Goal: Transaction & Acquisition: Purchase product/service

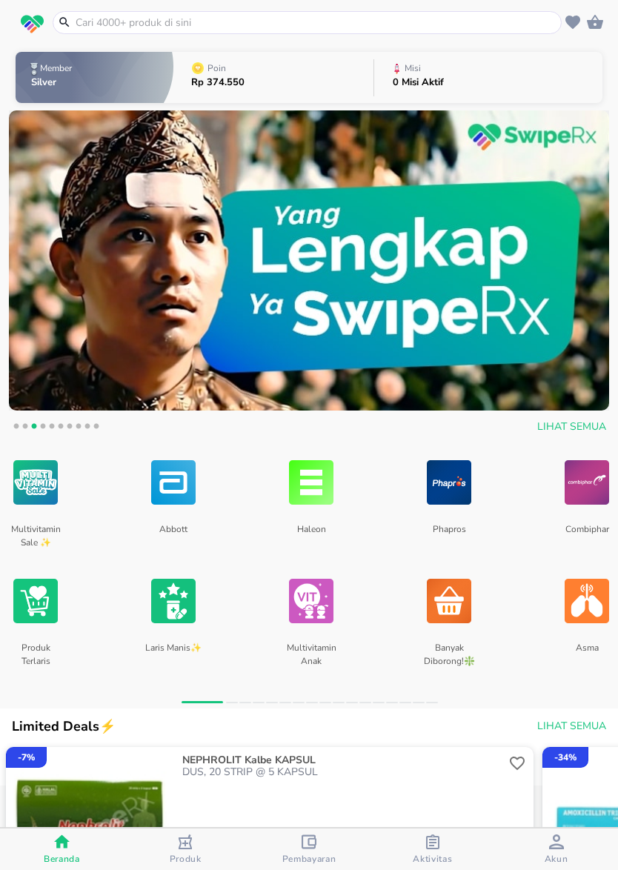
click at [206, 29] on input "text" at bounding box center [316, 23] width 484 height 16
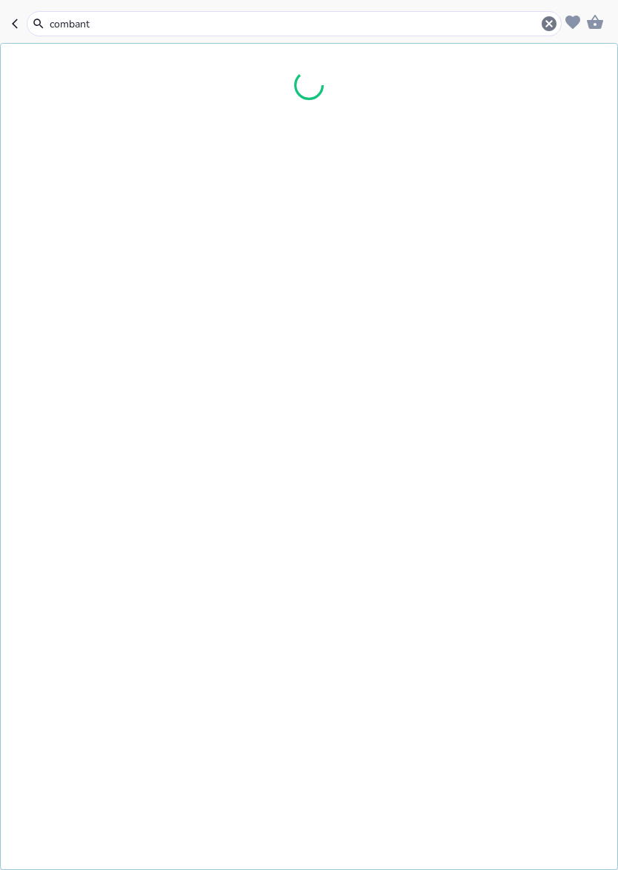
type input "combantr"
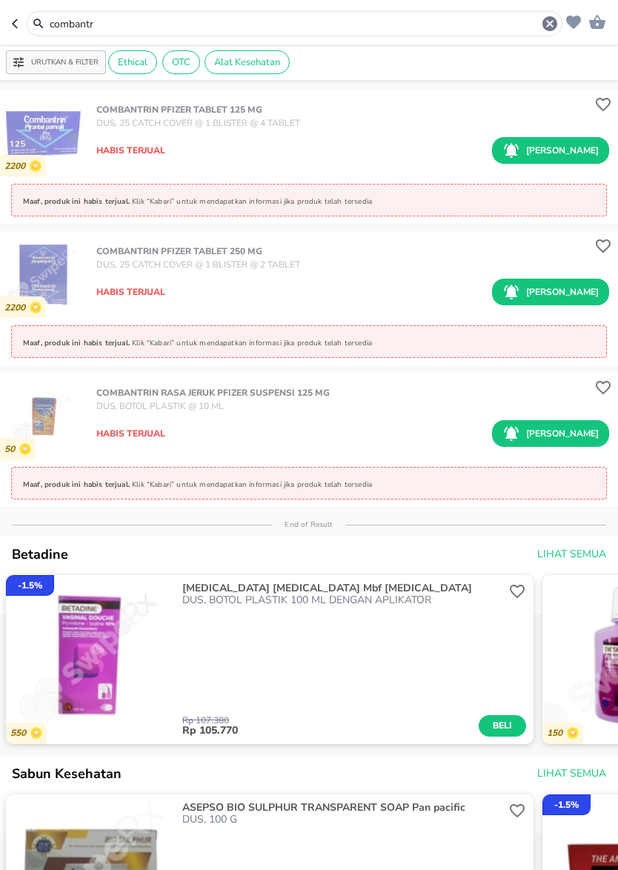
click at [553, 444] on button "[PERSON_NAME]" at bounding box center [550, 433] width 117 height 27
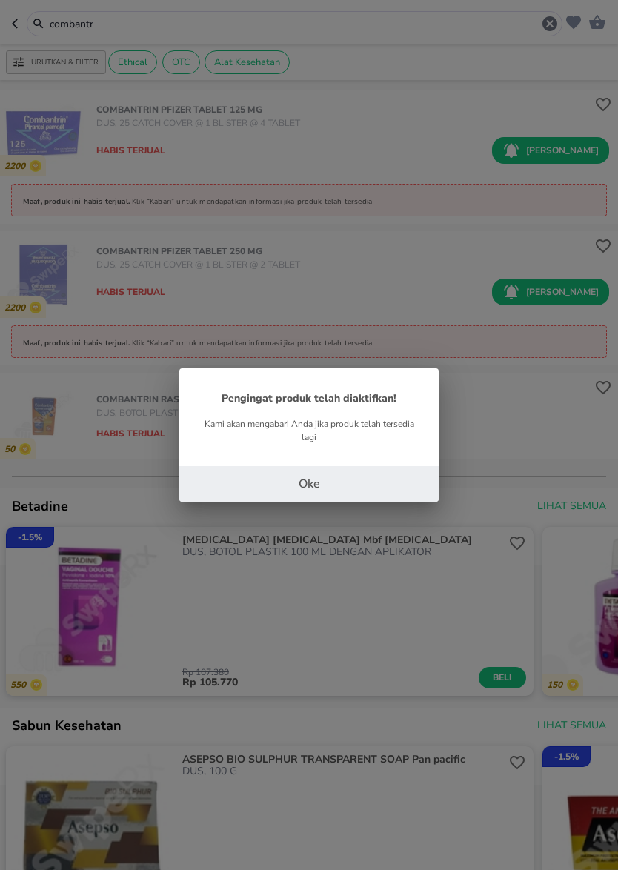
click at [301, 486] on p "Oke" at bounding box center [308, 484] width 21 height 18
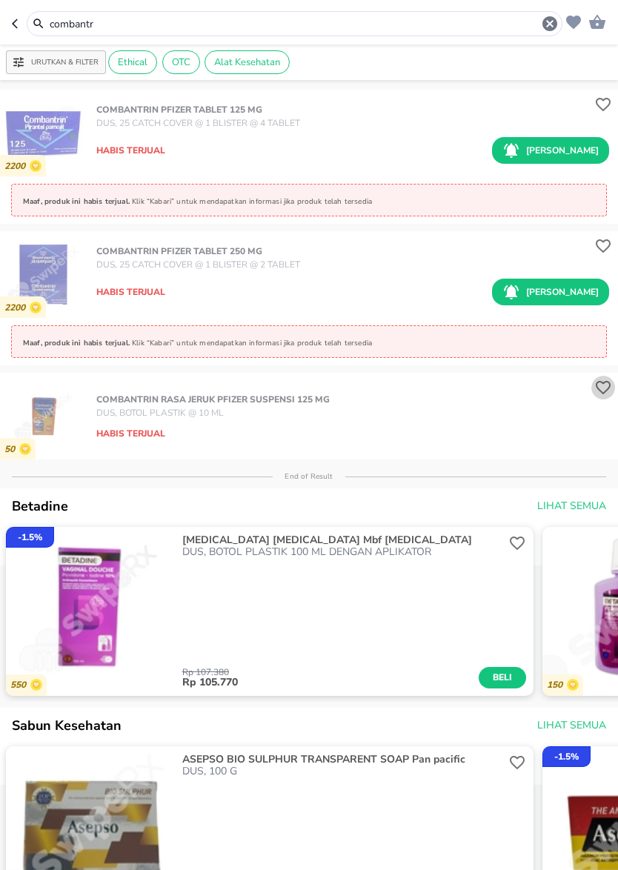
click at [608, 390] on div "2200 COMBANTRIN Pfizer TABLET 125 MG DUS, 25 CATCH COVER @ 1 BLISTER @ 4 TABLET…" at bounding box center [309, 478] width 618 height 784
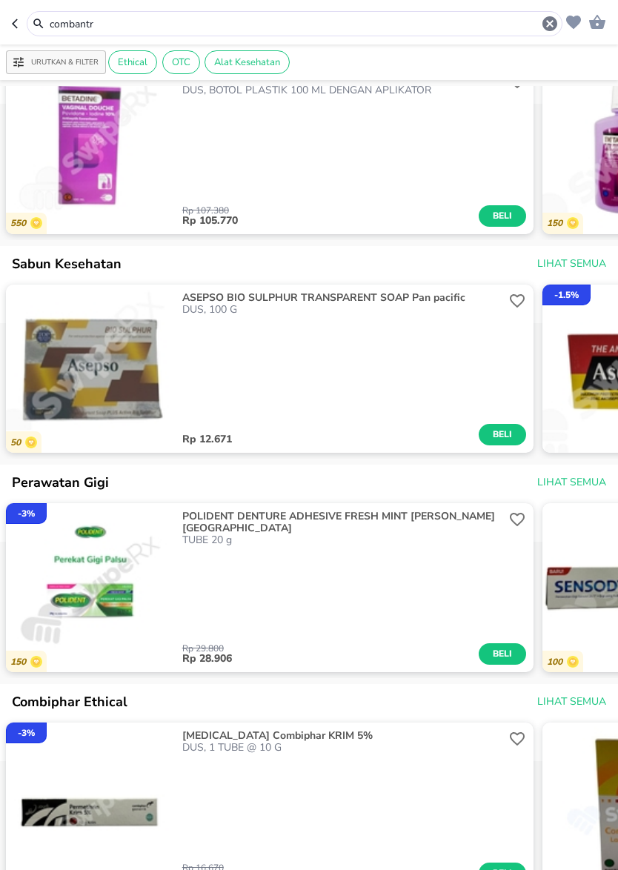
scroll to position [774, 0]
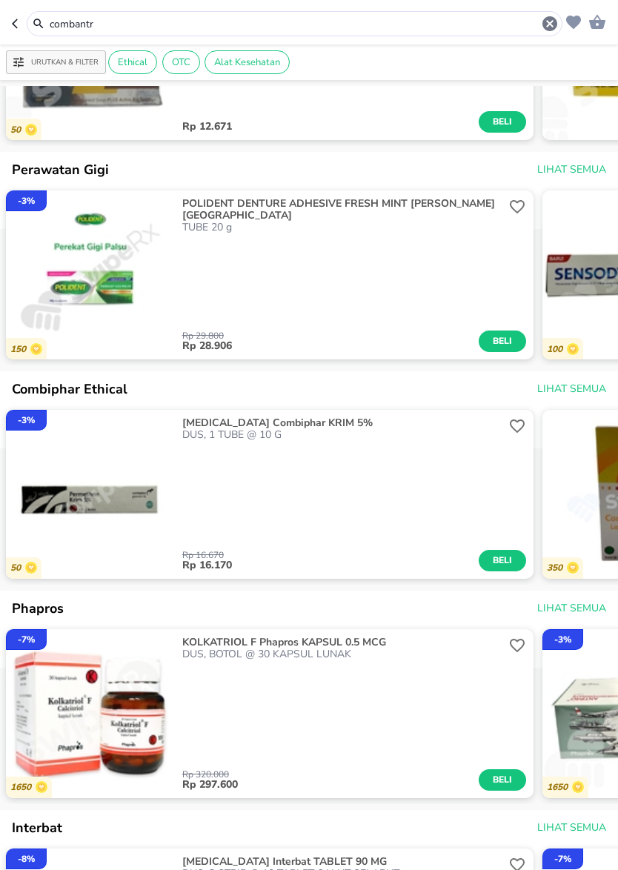
click at [547, 21] on icon "button" at bounding box center [550, 24] width 18 height 18
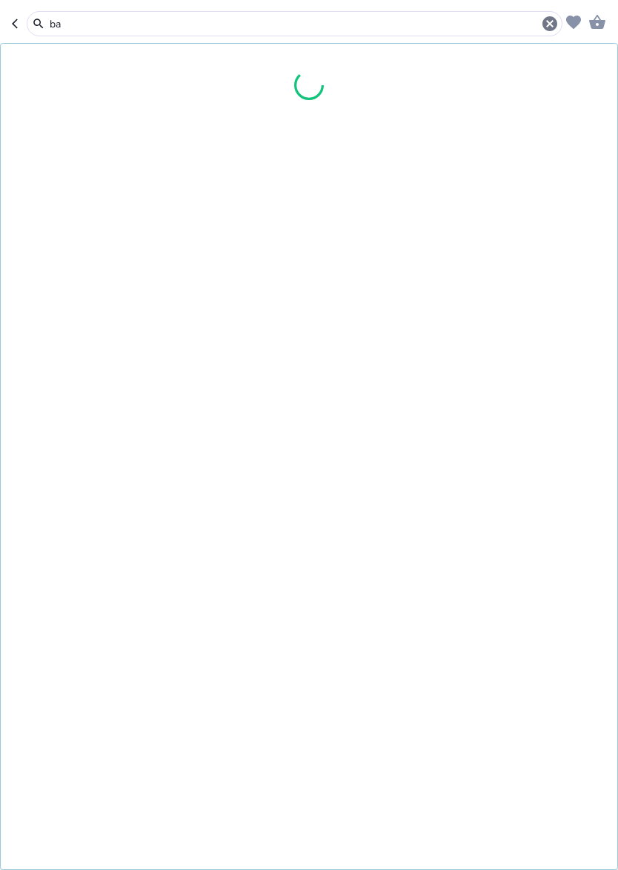
type input "b"
type input "obh combi [PERSON_NAME] plus"
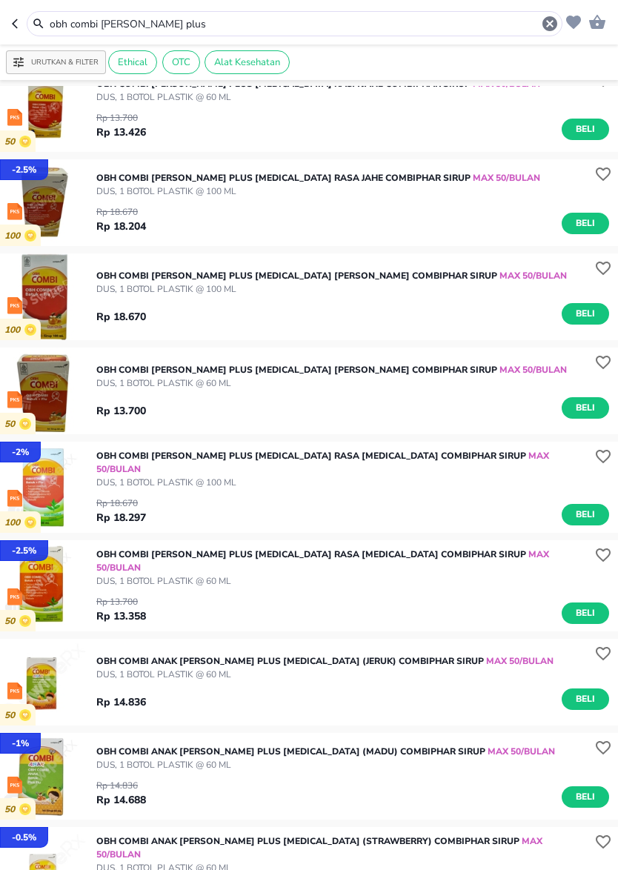
scroll to position [47, 0]
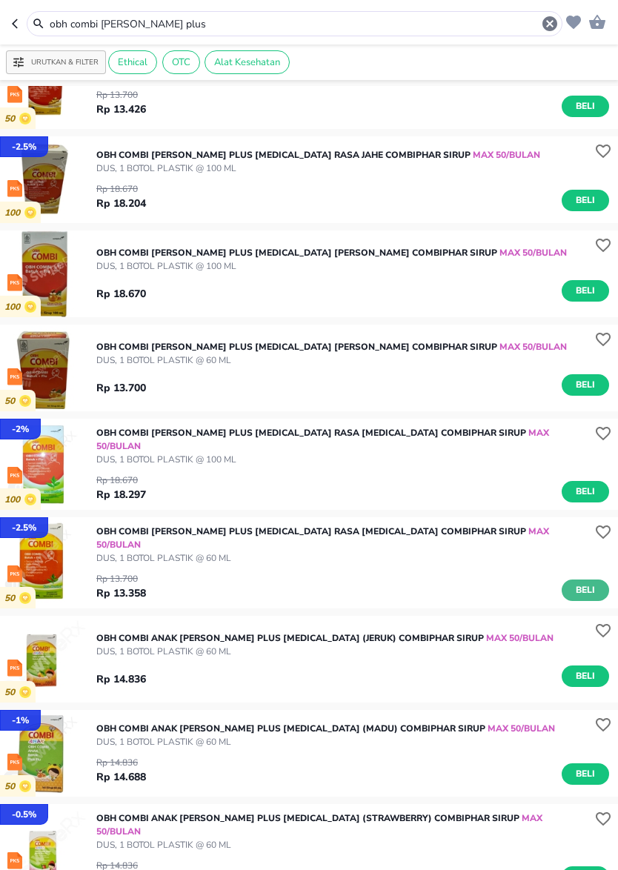
click at [587, 582] on span "Beli" at bounding box center [585, 590] width 25 height 16
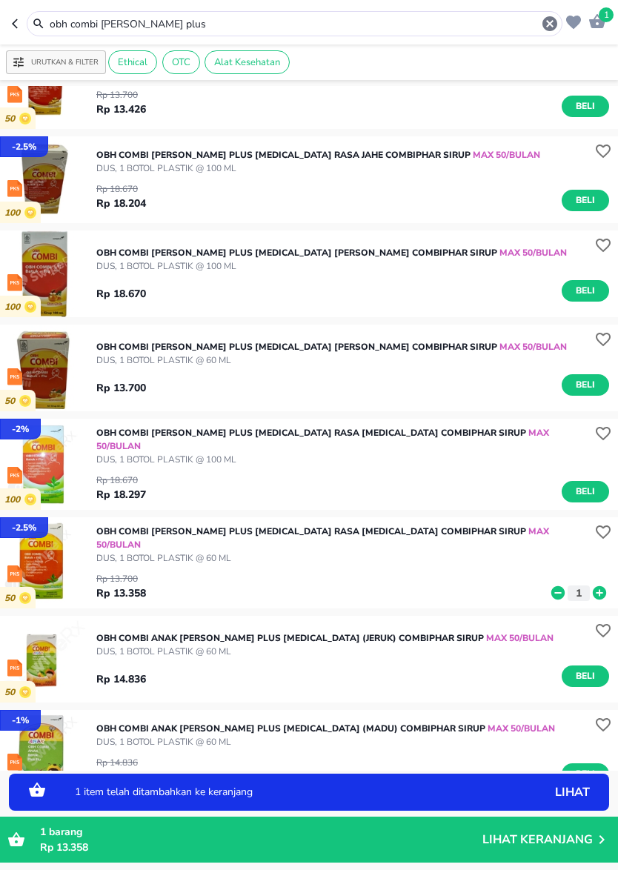
click at [601, 586] on icon at bounding box center [599, 592] width 13 height 13
click at [549, 23] on icon "button" at bounding box center [550, 24] width 18 height 18
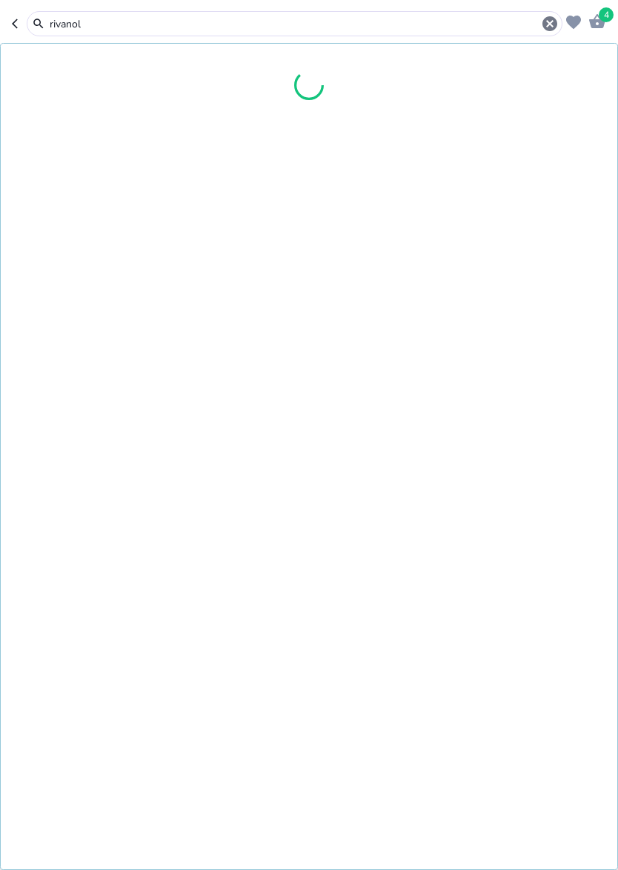
type input "rivanol"
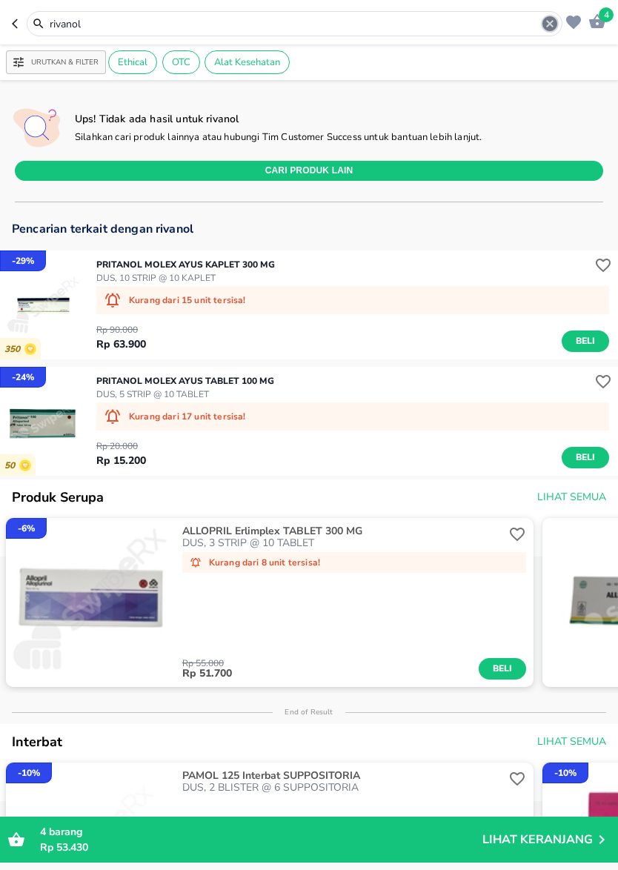
click at [547, 29] on icon "button" at bounding box center [549, 23] width 15 height 15
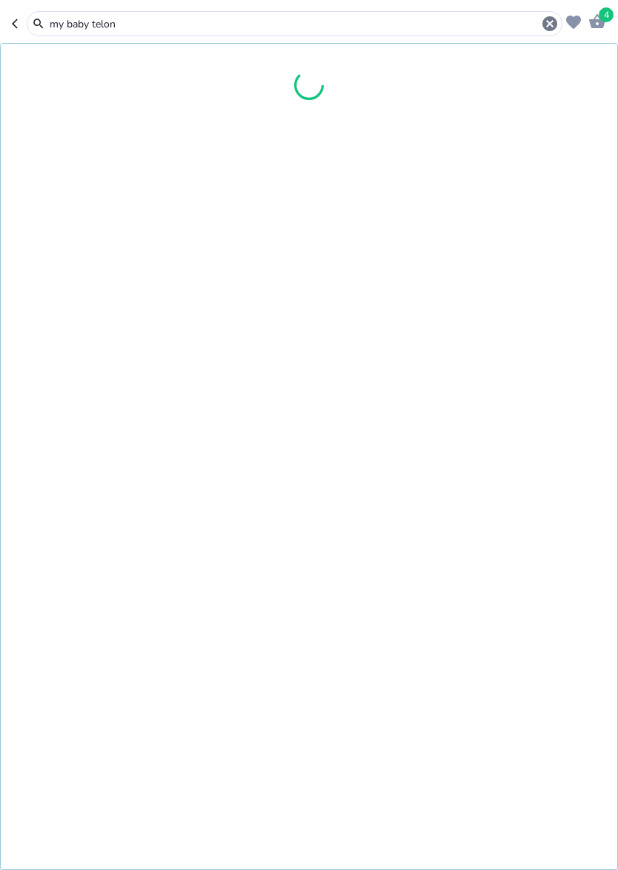
type input "my baby telon"
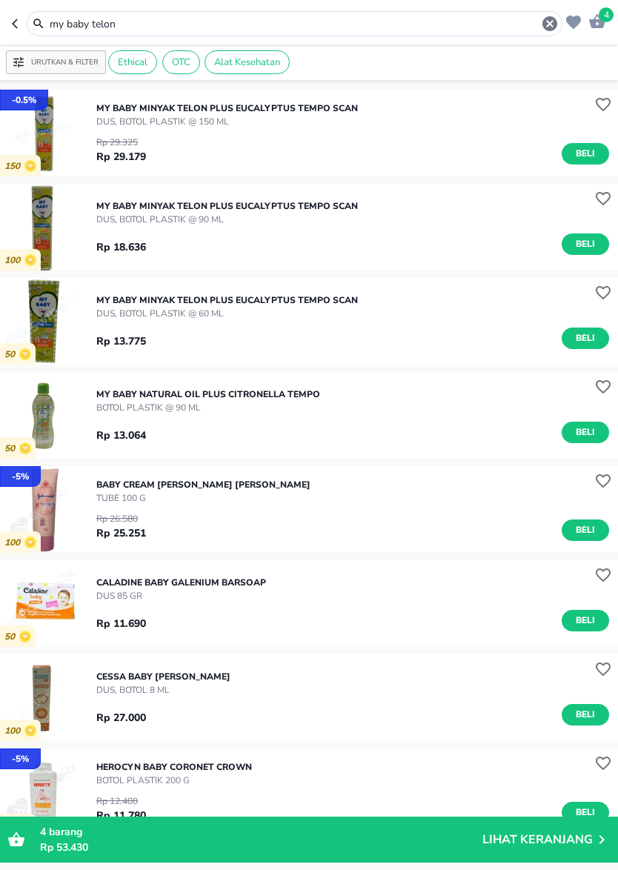
click at [546, 26] on icon "button" at bounding box center [549, 23] width 15 height 15
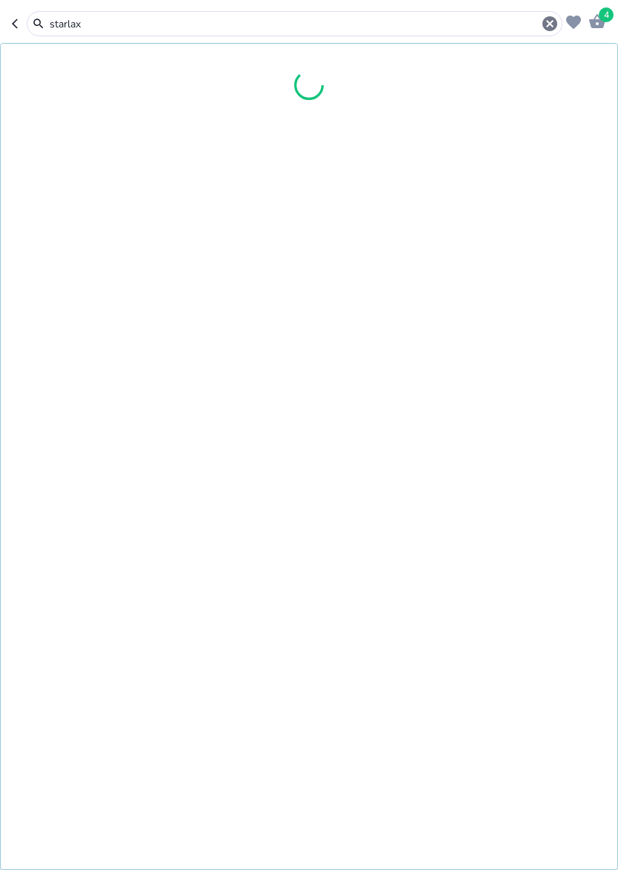
type input "starlax"
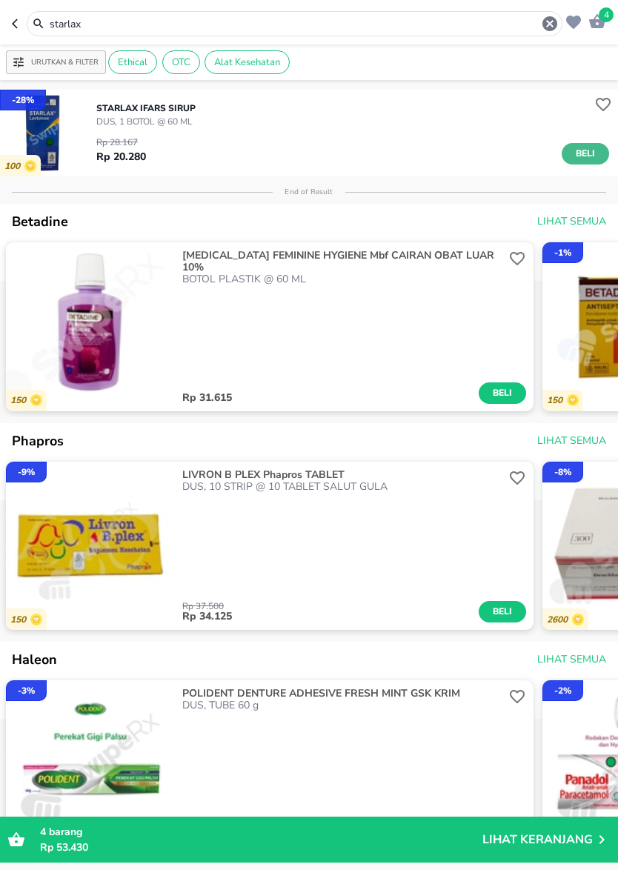
click at [584, 159] on span "Beli" at bounding box center [585, 154] width 25 height 16
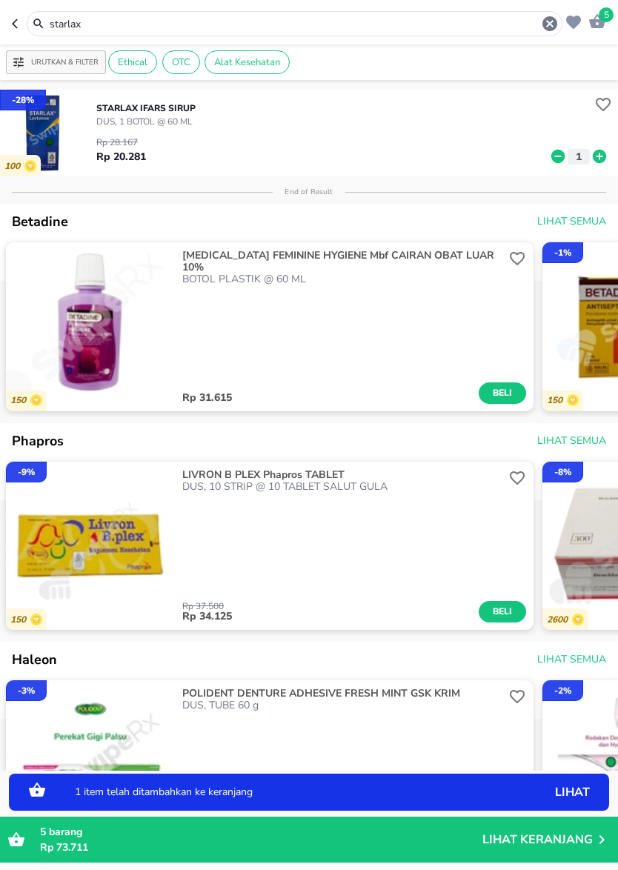
click at [603, 155] on icon at bounding box center [599, 156] width 13 height 13
click at [546, 21] on icon "button" at bounding box center [549, 23] width 15 height 15
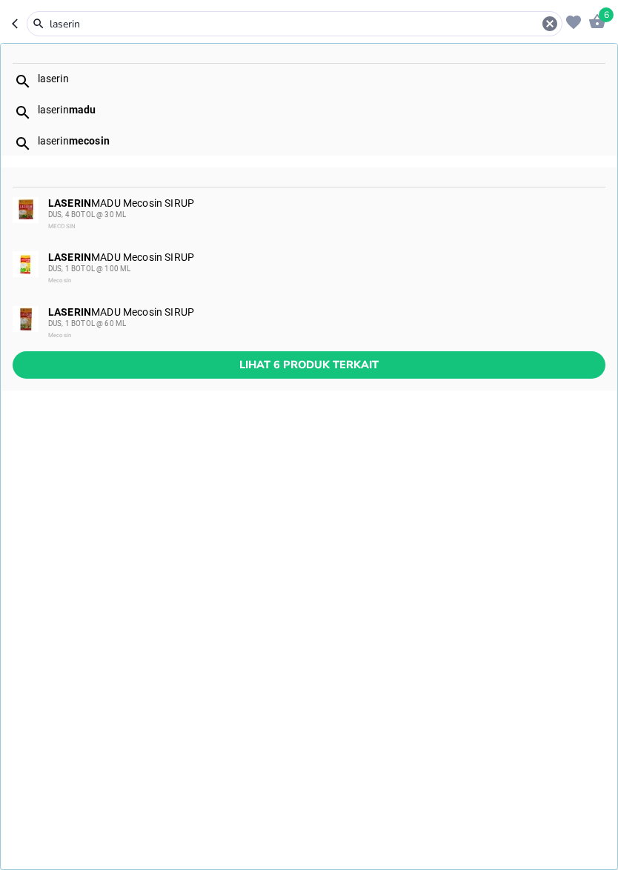
type input "laserin"
click at [558, 23] on icon "button" at bounding box center [550, 24] width 18 height 18
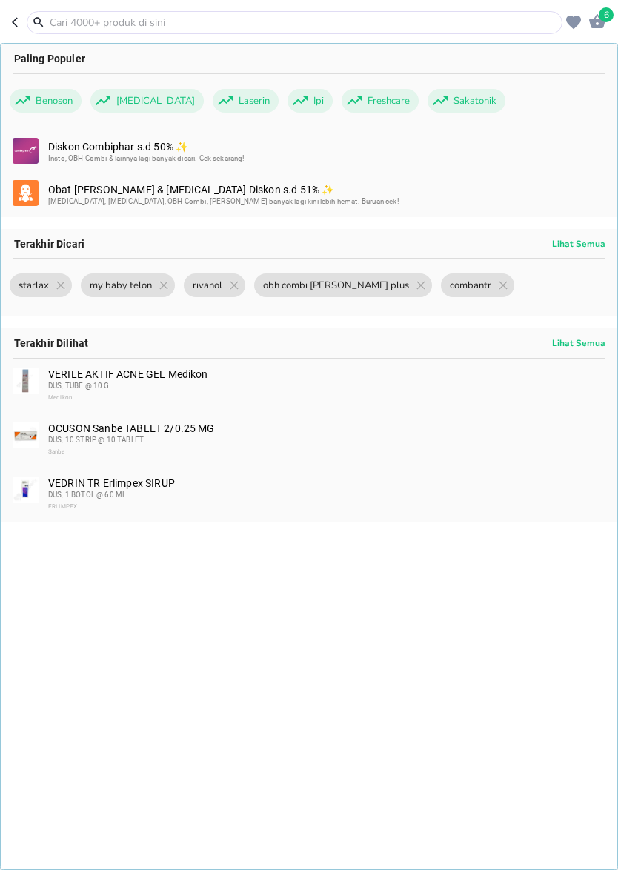
click at [9, 28] on header "6 Paling Populer Benoson [MEDICAL_DATA] Laserin Ipi Freshcare Sakatonik Diskon …" at bounding box center [309, 22] width 618 height 44
click at [16, 19] on icon "button" at bounding box center [18, 22] width 12 height 12
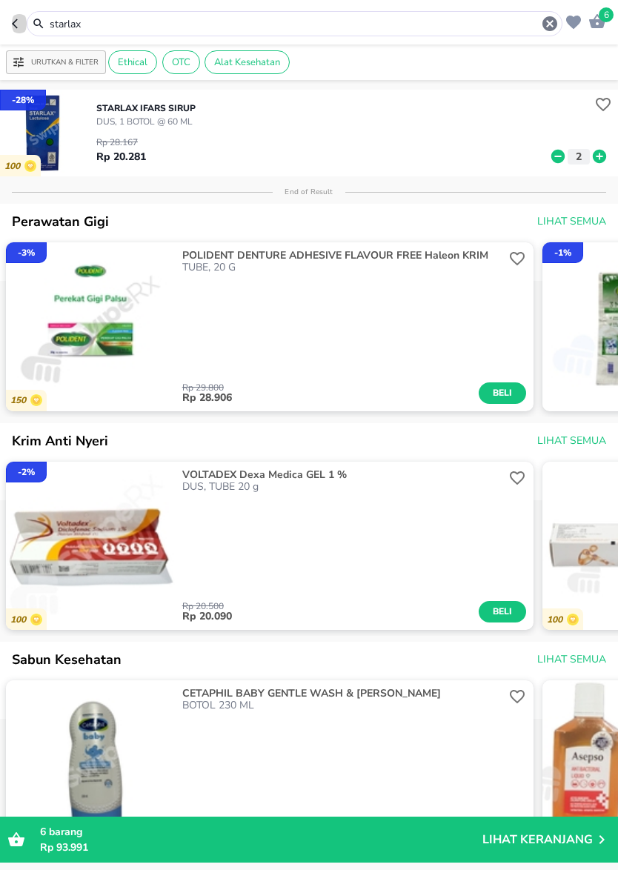
click at [16, 19] on icon "button" at bounding box center [18, 24] width 12 height 12
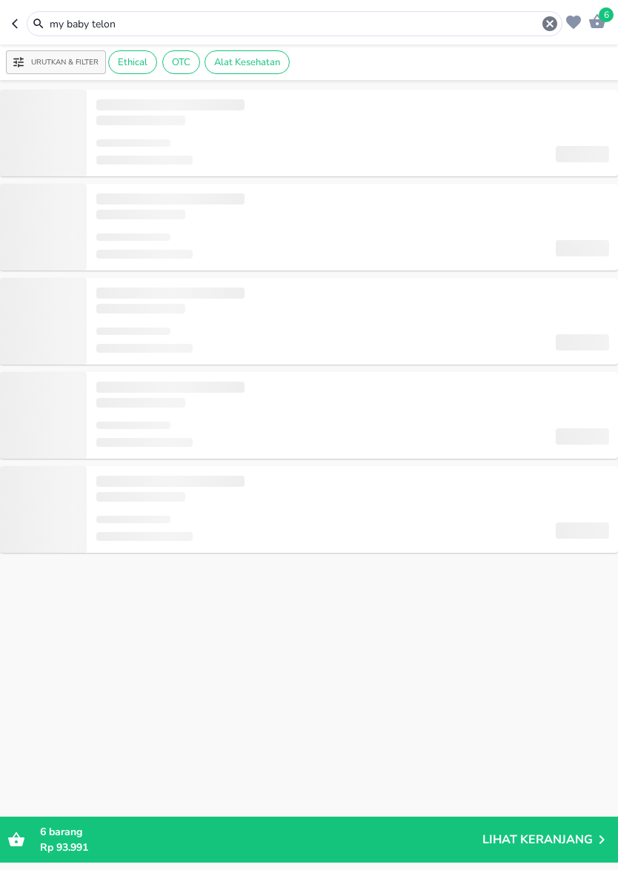
click at [16, 19] on icon "button" at bounding box center [18, 24] width 12 height 12
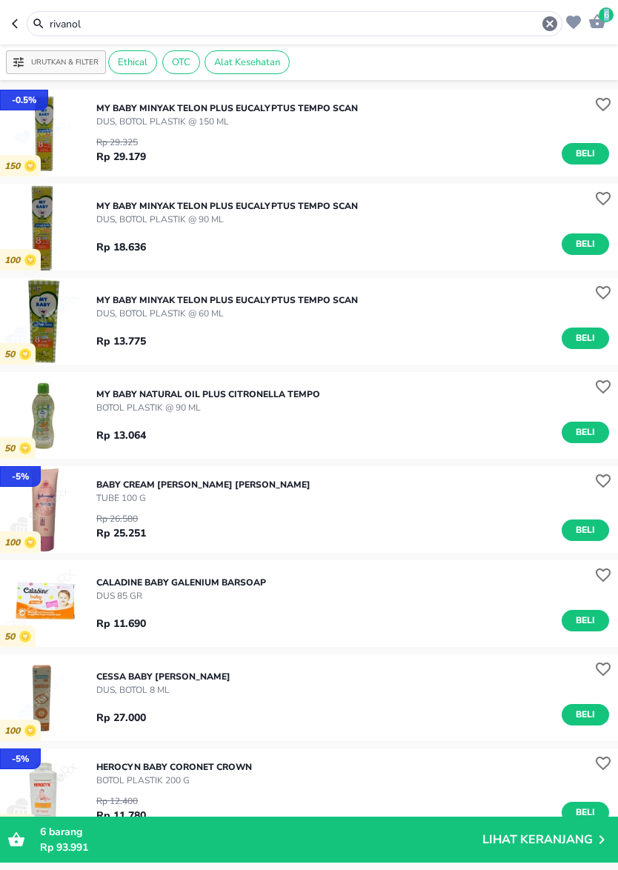
click at [16, 19] on icon "button" at bounding box center [18, 24] width 12 height 12
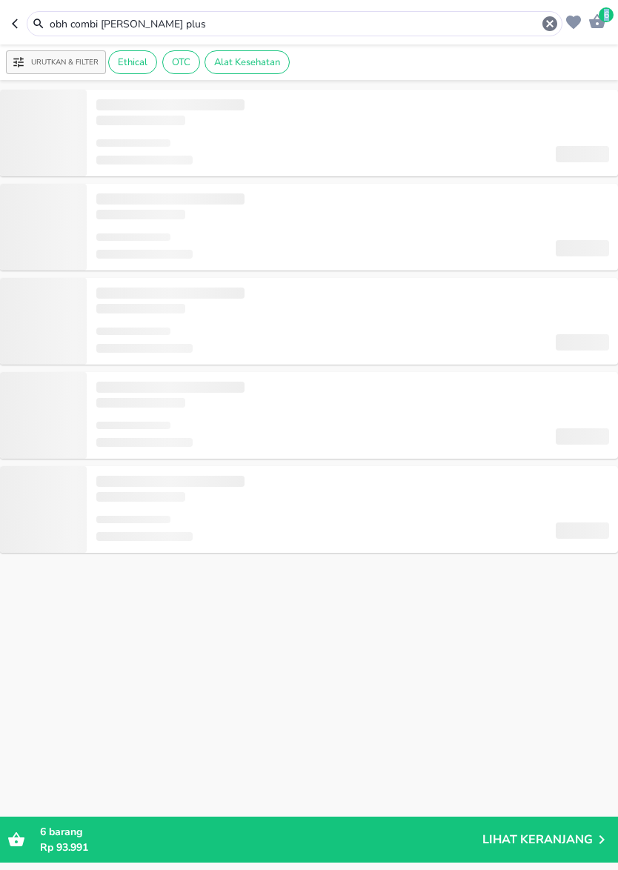
click at [16, 19] on icon "button" at bounding box center [18, 24] width 12 height 12
type input "combantr"
click at [16, 19] on icon "button" at bounding box center [18, 24] width 12 height 12
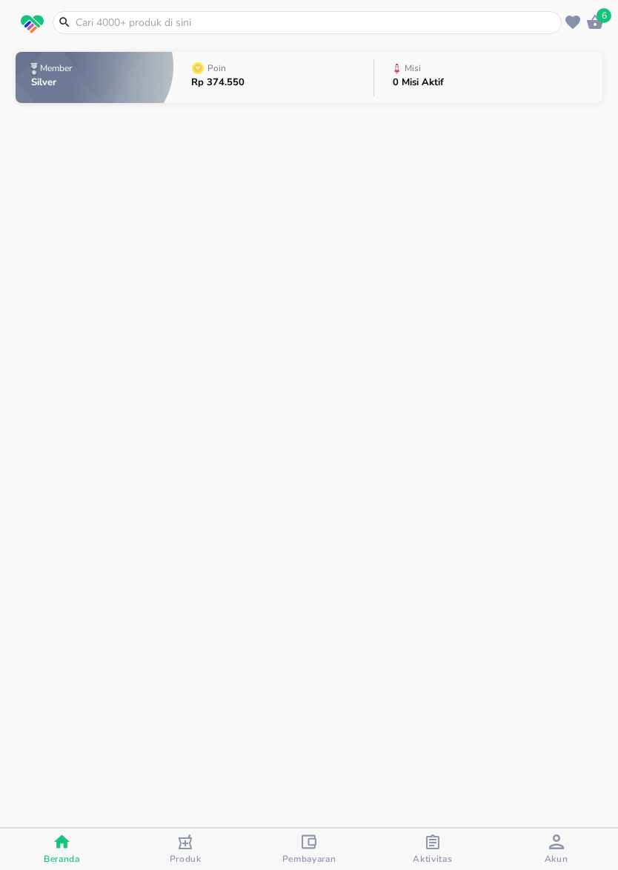
click at [16, 19] on span "button" at bounding box center [32, 24] width 33 height 19
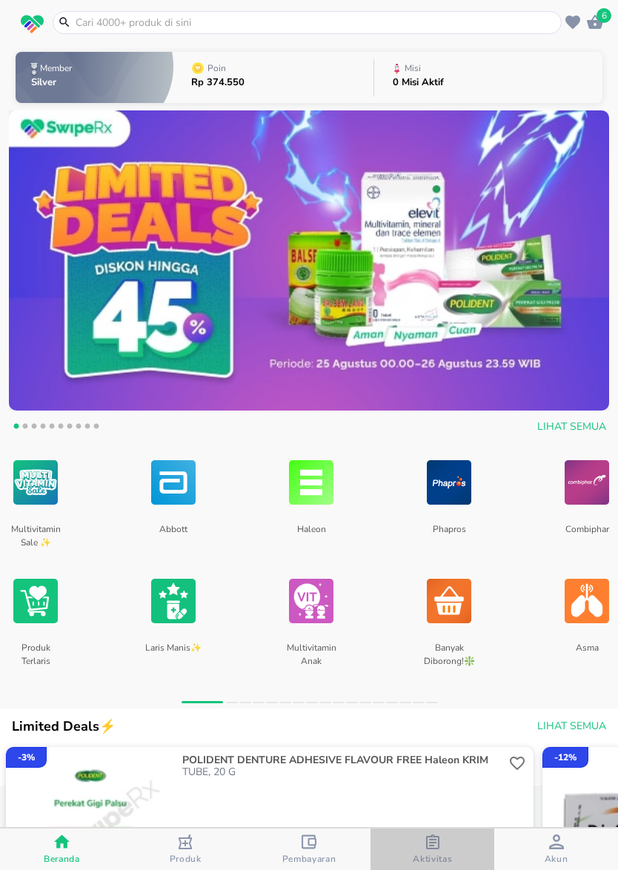
click at [432, 817] on icon "button" at bounding box center [432, 841] width 13 height 15
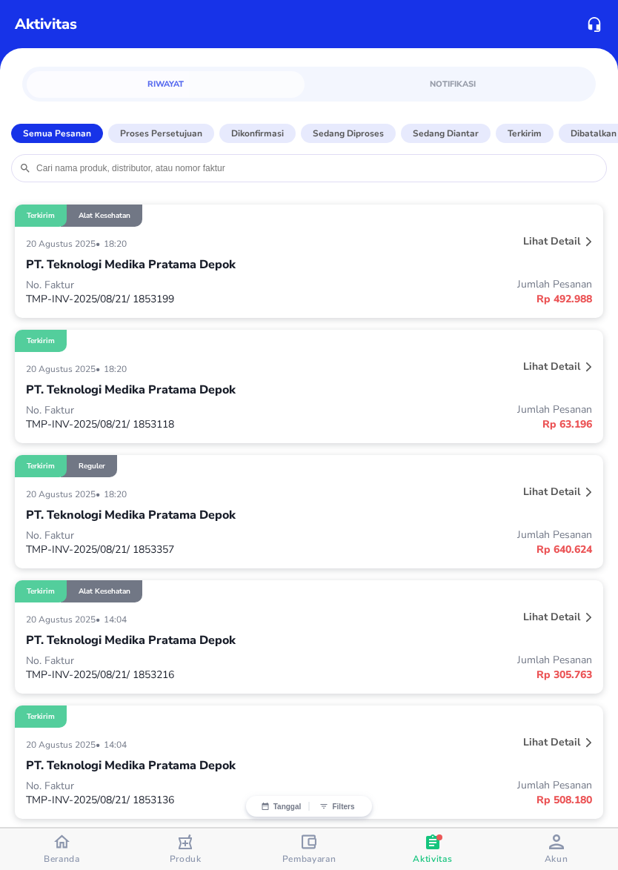
click at [125, 179] on div at bounding box center [308, 168] width 595 height 28
click at [100, 173] on input "search" at bounding box center [317, 168] width 564 height 12
type input "laserin"
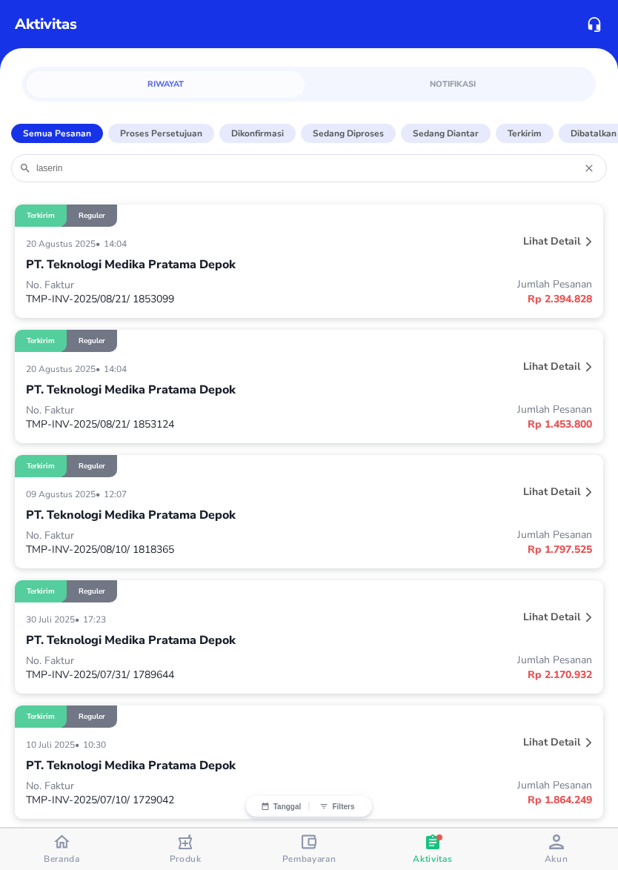
click at [552, 247] on p "Lihat detail" at bounding box center [551, 241] width 57 height 14
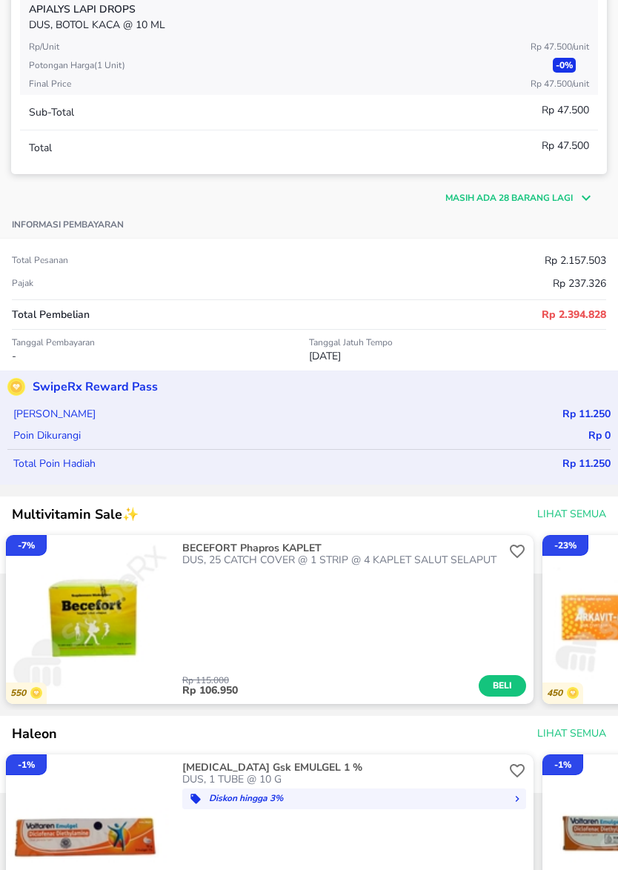
scroll to position [652, 0]
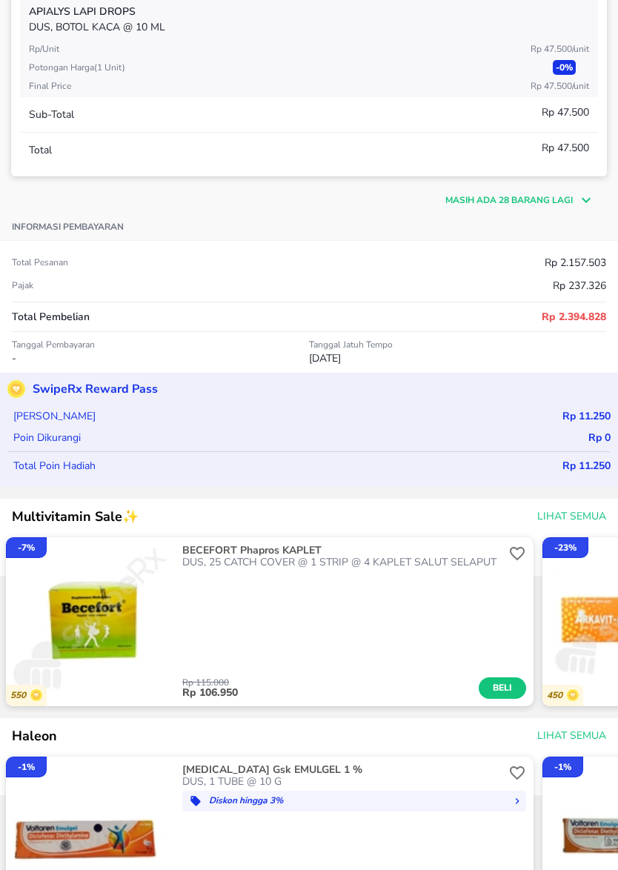
click at [498, 209] on div "Masih ada 28 barang lagi" at bounding box center [308, 192] width 595 height 33
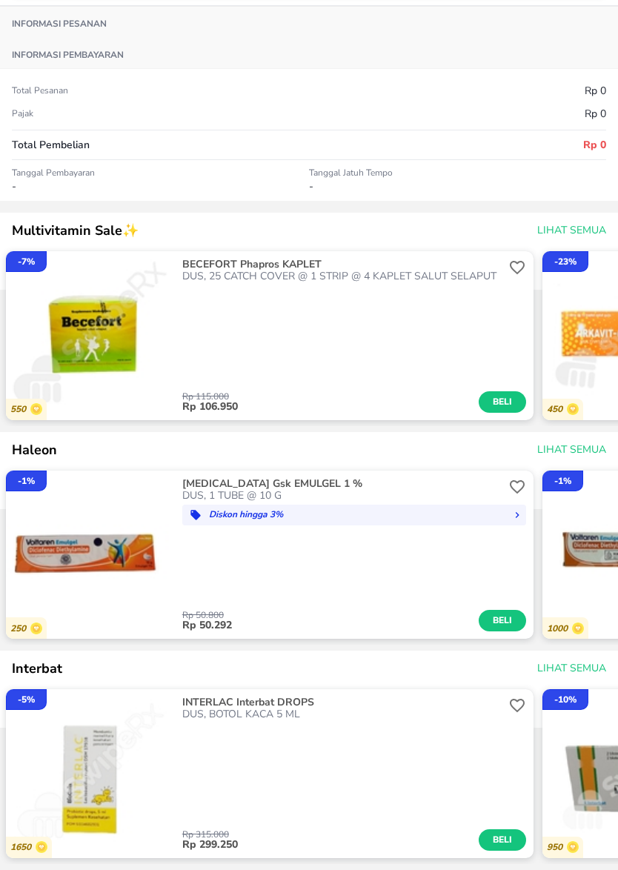
scroll to position [283, 0]
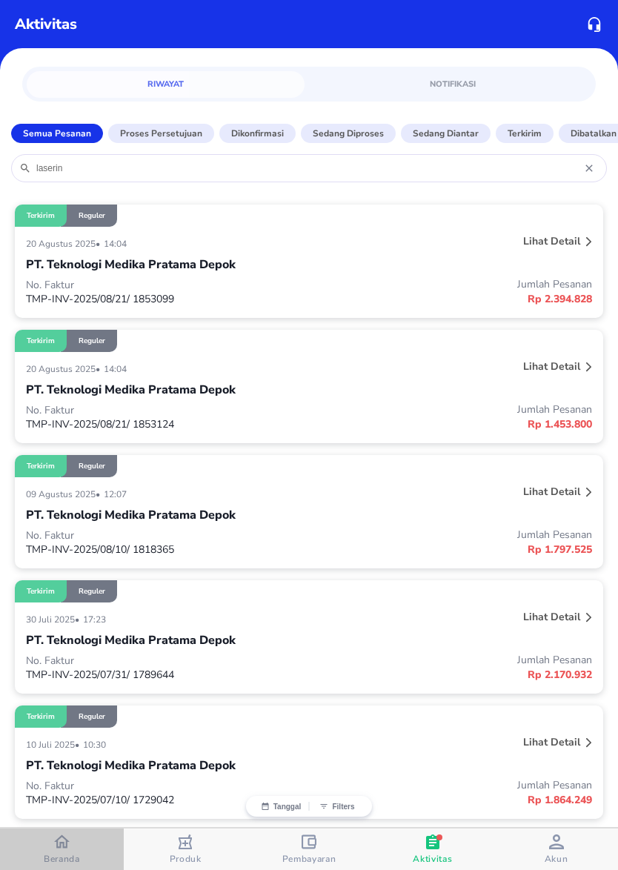
click at [84, 817] on span "Beranda" at bounding box center [61, 848] width 115 height 31
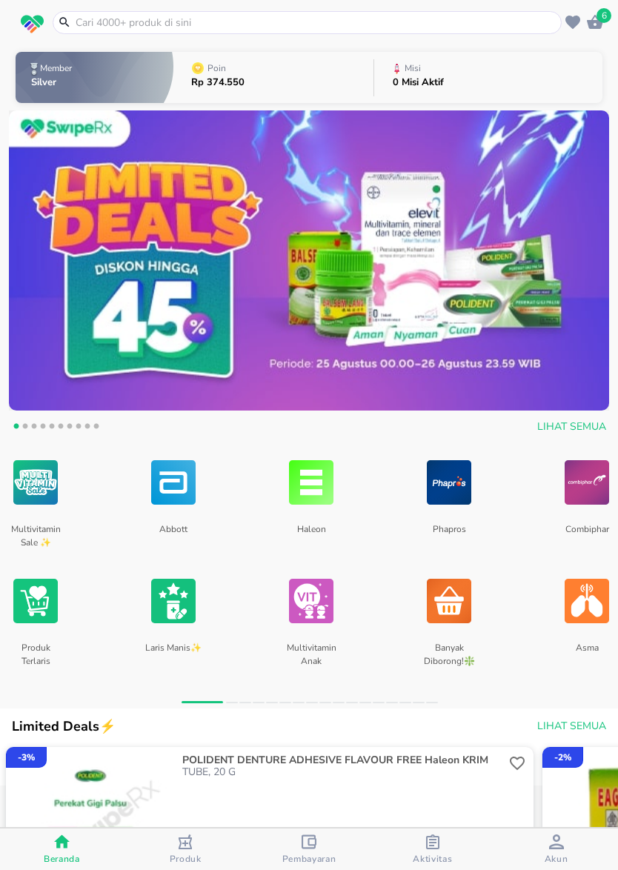
click at [117, 34] on header "6" at bounding box center [309, 22] width 618 height 44
click at [140, 20] on input "text" at bounding box center [316, 23] width 484 height 16
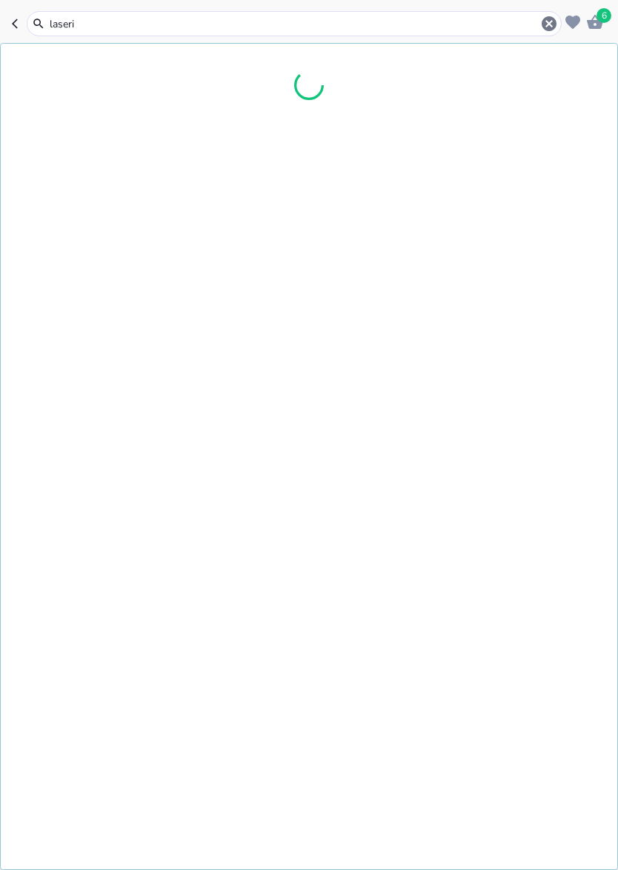
type input "laserin"
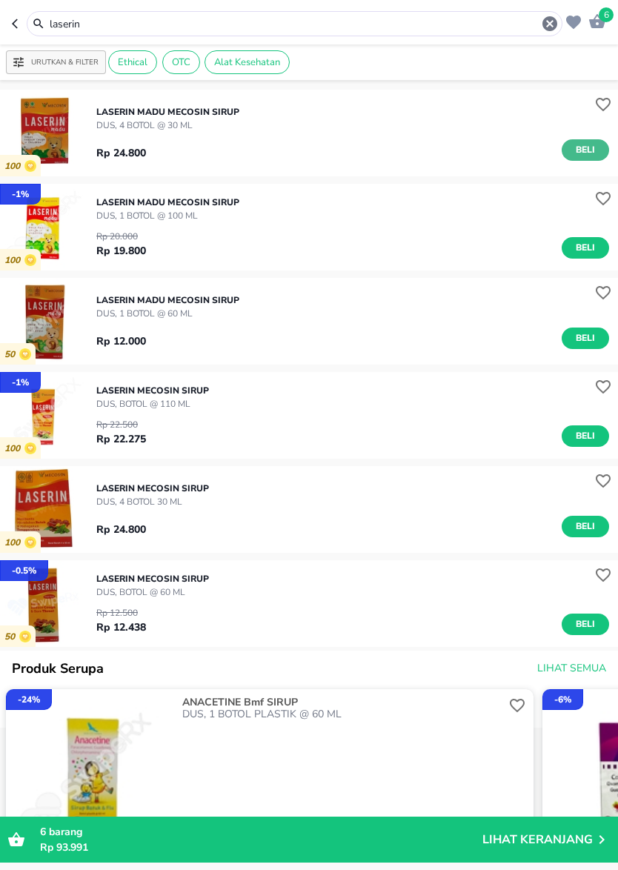
click at [576, 153] on span "Beli" at bounding box center [585, 150] width 25 height 16
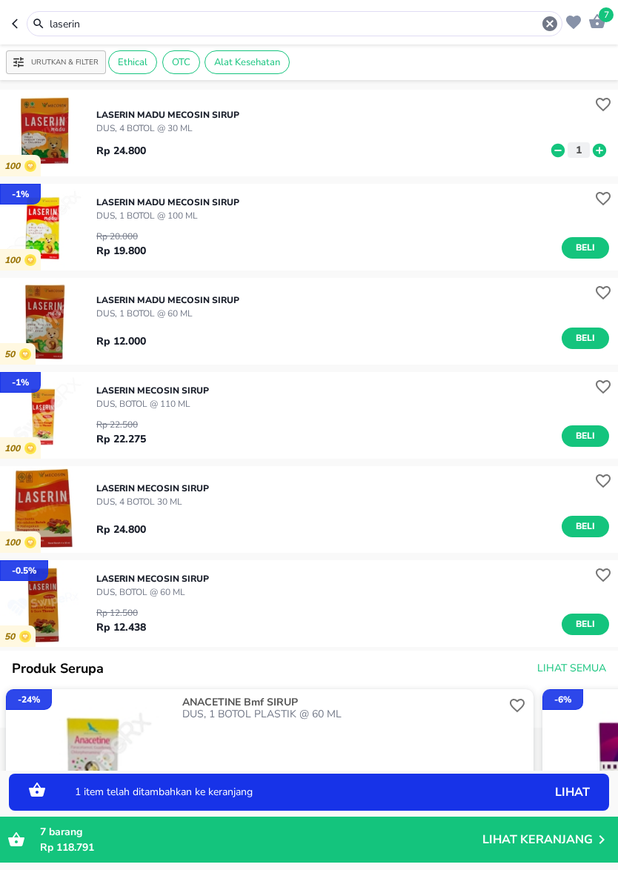
click at [602, 156] on icon at bounding box center [599, 149] width 13 height 13
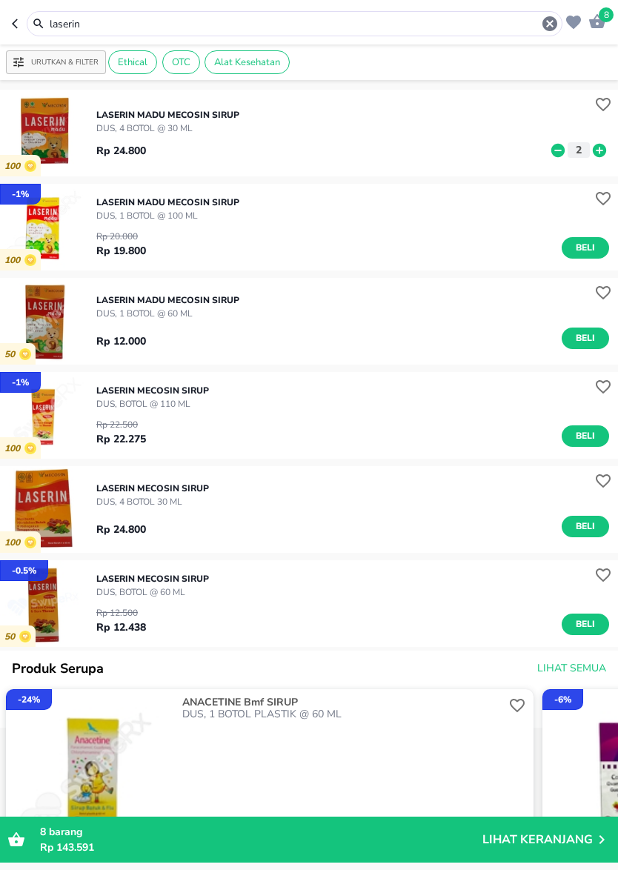
click at [544, 30] on icon "button" at bounding box center [550, 24] width 18 height 18
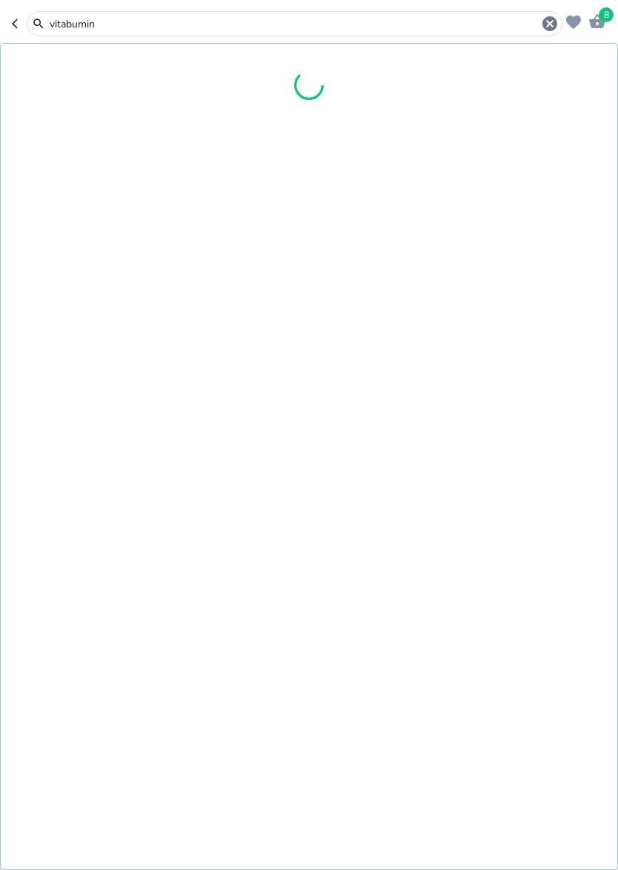
type input "vitabumin"
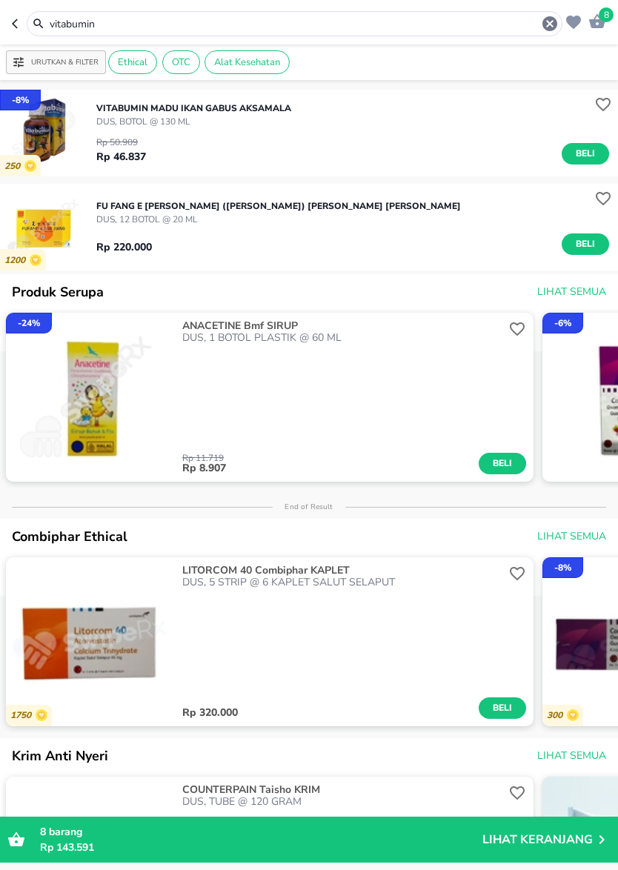
click at [549, 27] on icon "button" at bounding box center [549, 23] width 15 height 15
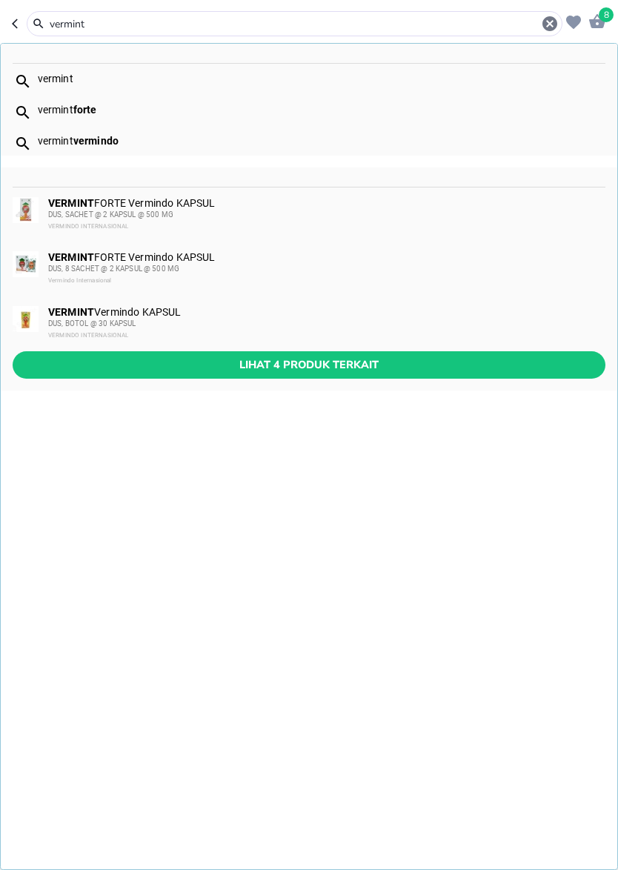
type input "vermint"
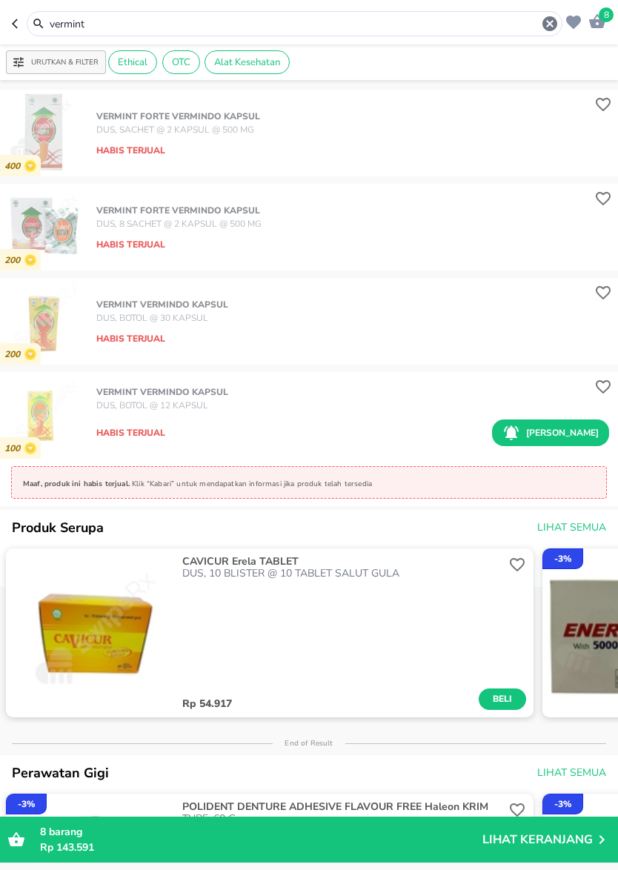
click at [550, 24] on icon "button" at bounding box center [550, 24] width 18 height 18
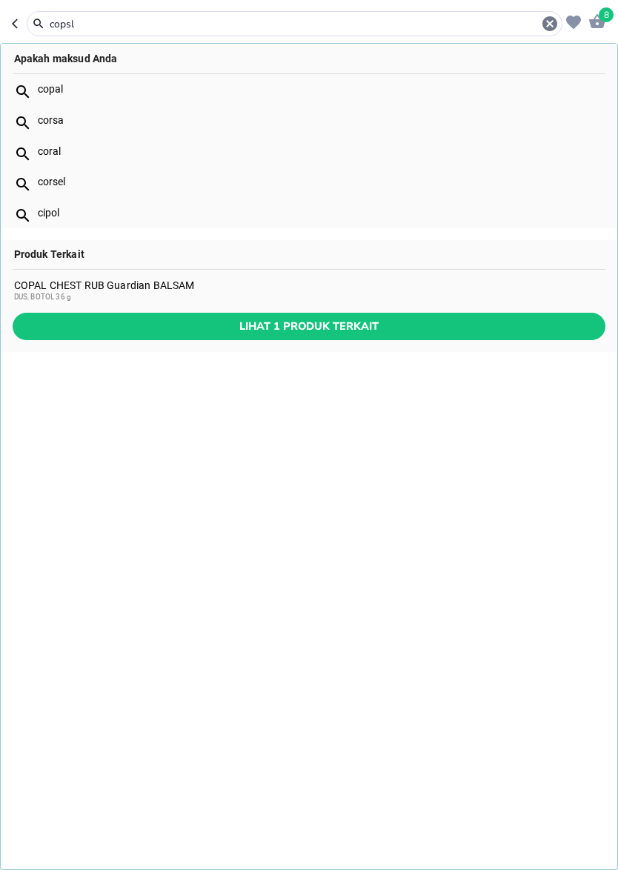
type input "copsl"
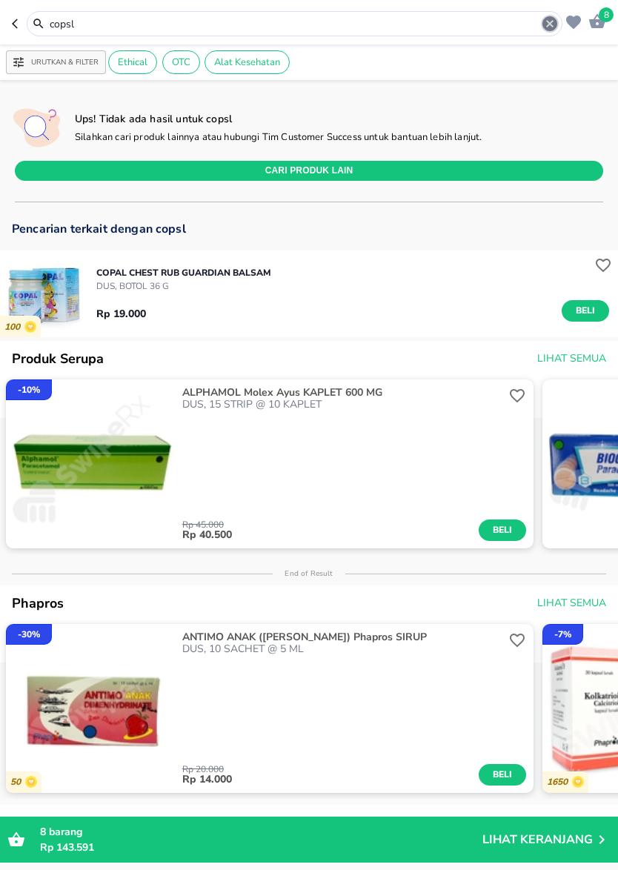
click at [549, 30] on icon "button" at bounding box center [549, 23] width 15 height 15
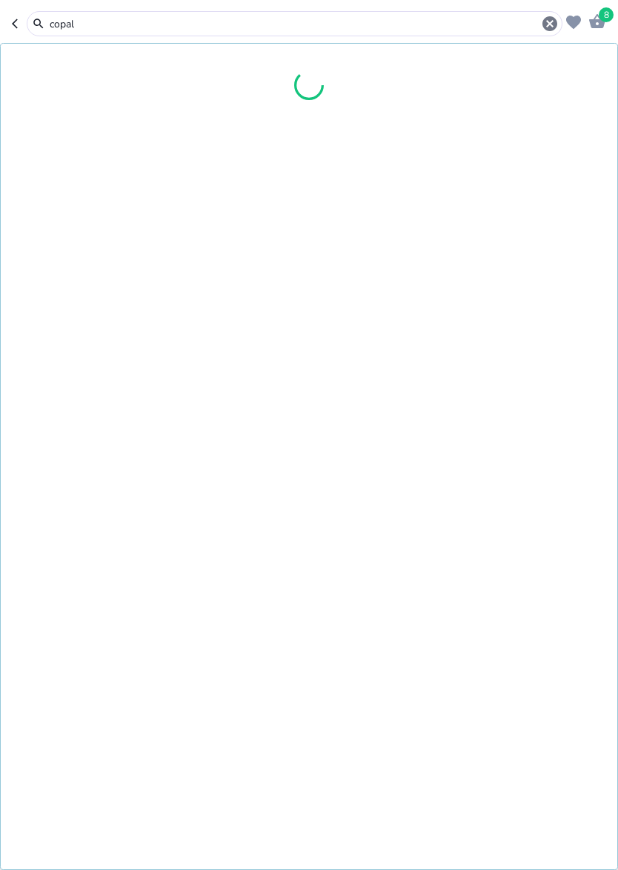
type input "copal"
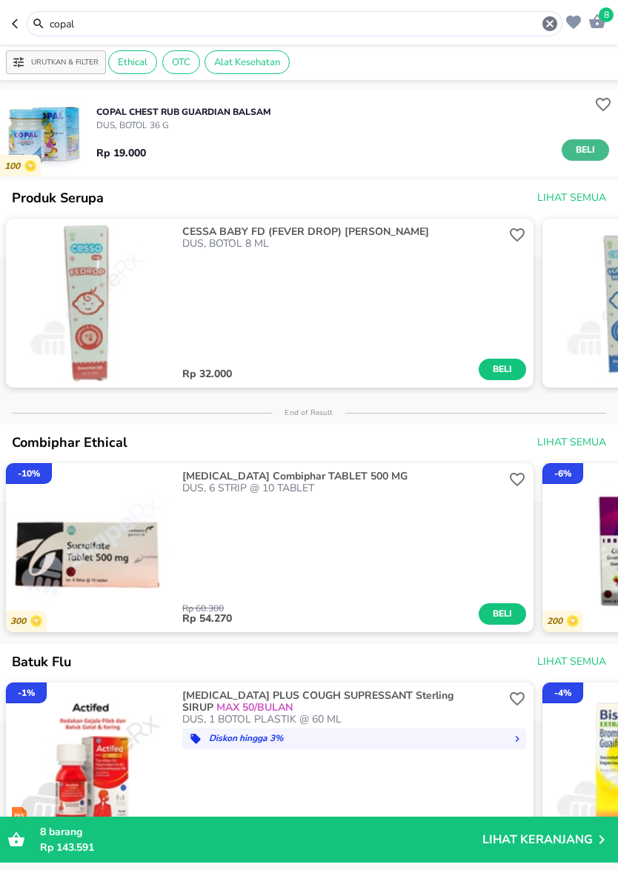
click at [572, 153] on button "Beli" at bounding box center [584, 149] width 47 height 21
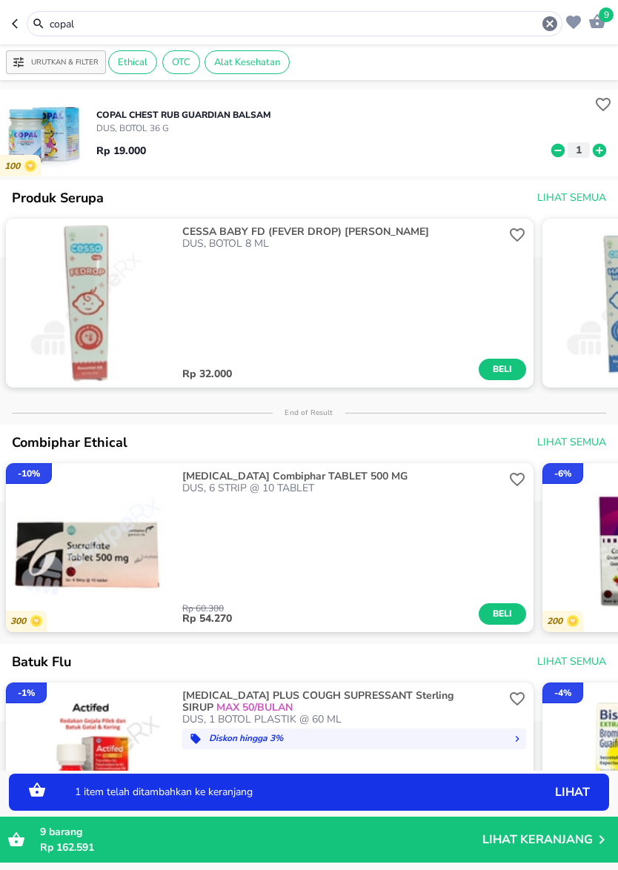
click at [593, 153] on icon at bounding box center [599, 150] width 19 height 16
click at [544, 27] on icon "button" at bounding box center [549, 23] width 15 height 15
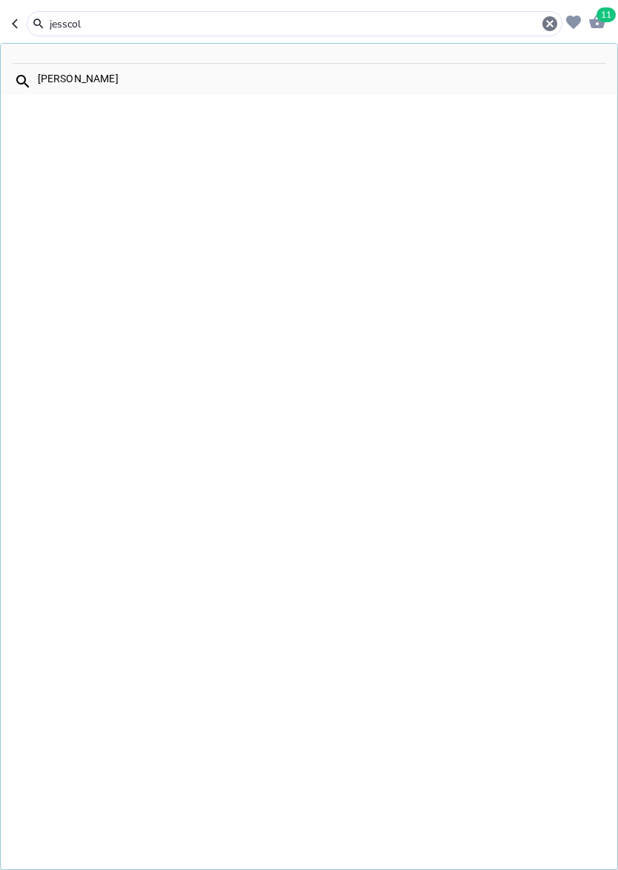
type input "jesscol"
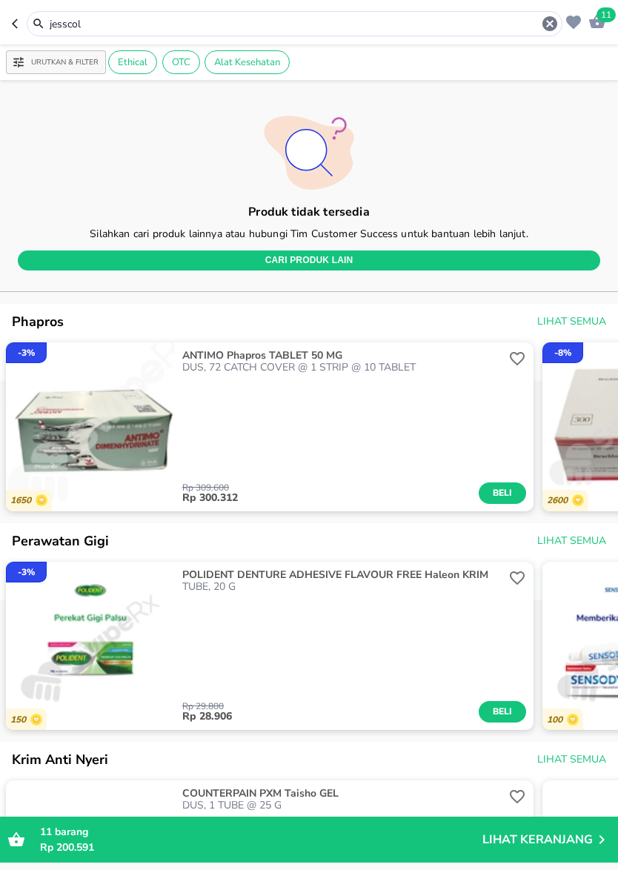
click at [544, 24] on icon "button" at bounding box center [549, 23] width 15 height 15
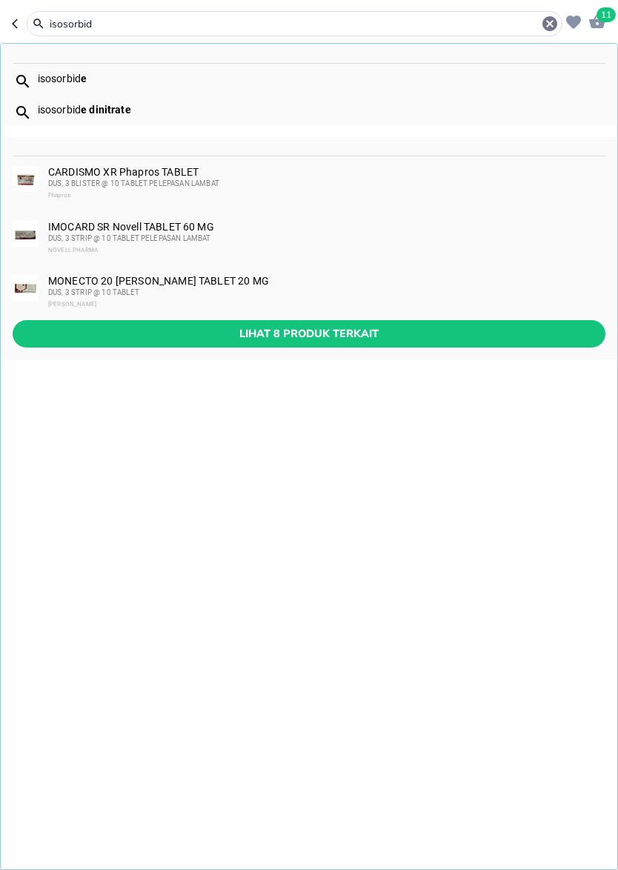
type input "isosorbid"
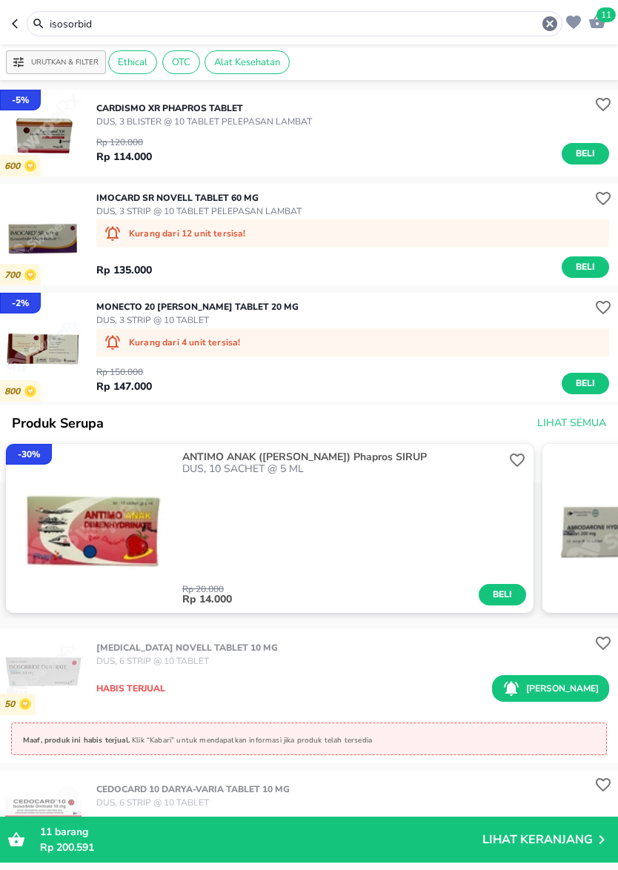
click at [546, 26] on icon "button" at bounding box center [549, 23] width 15 height 15
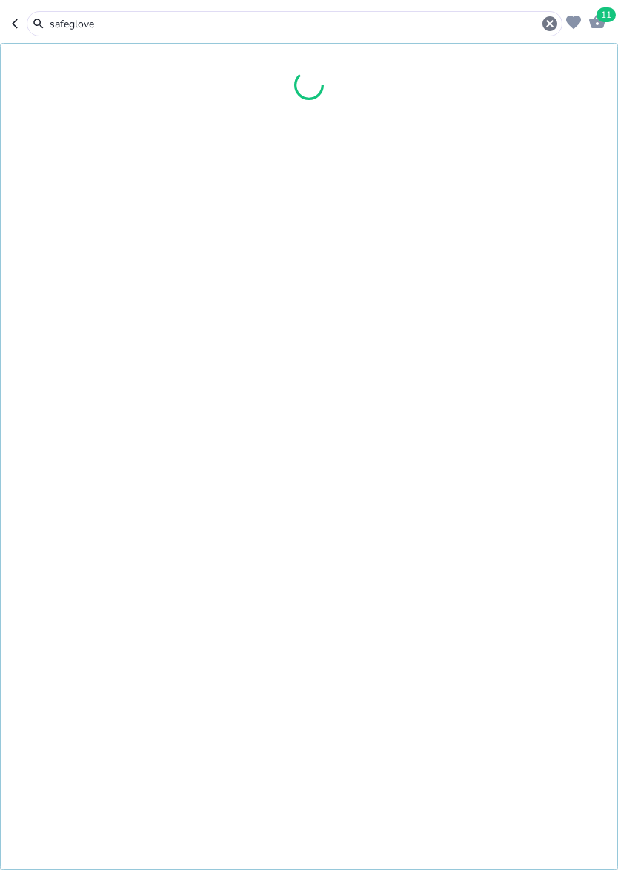
type input "safeglove"
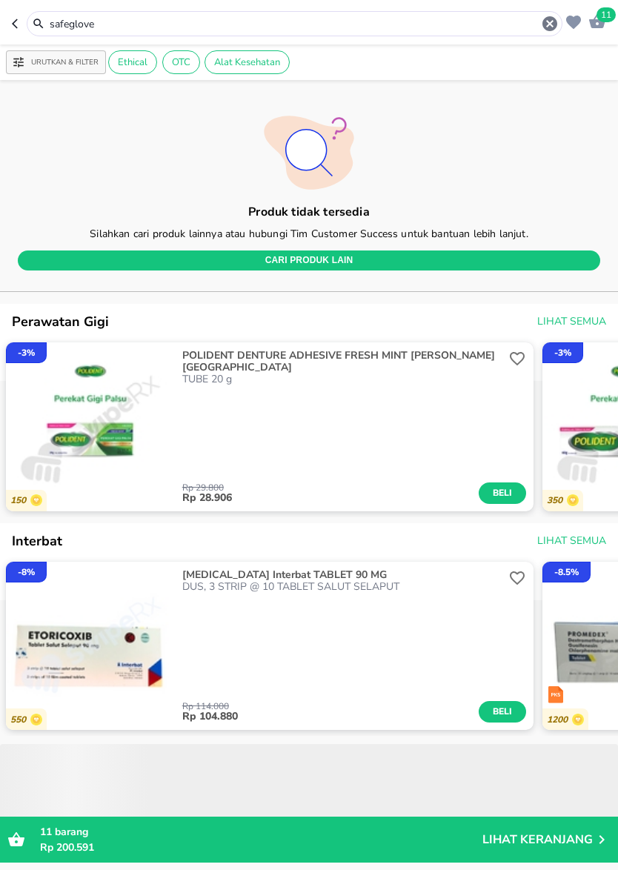
click at [550, 22] on icon "button" at bounding box center [550, 24] width 18 height 18
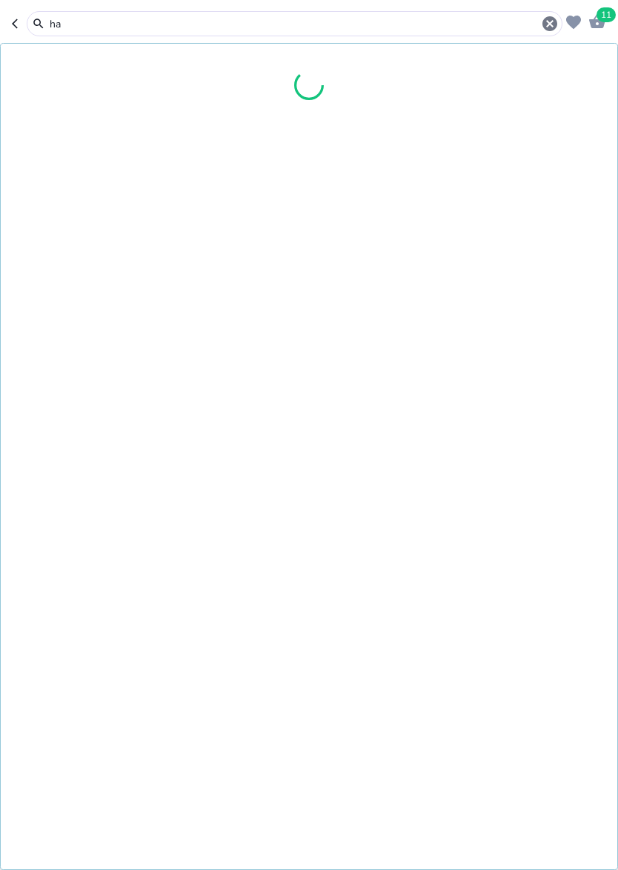
type input "h"
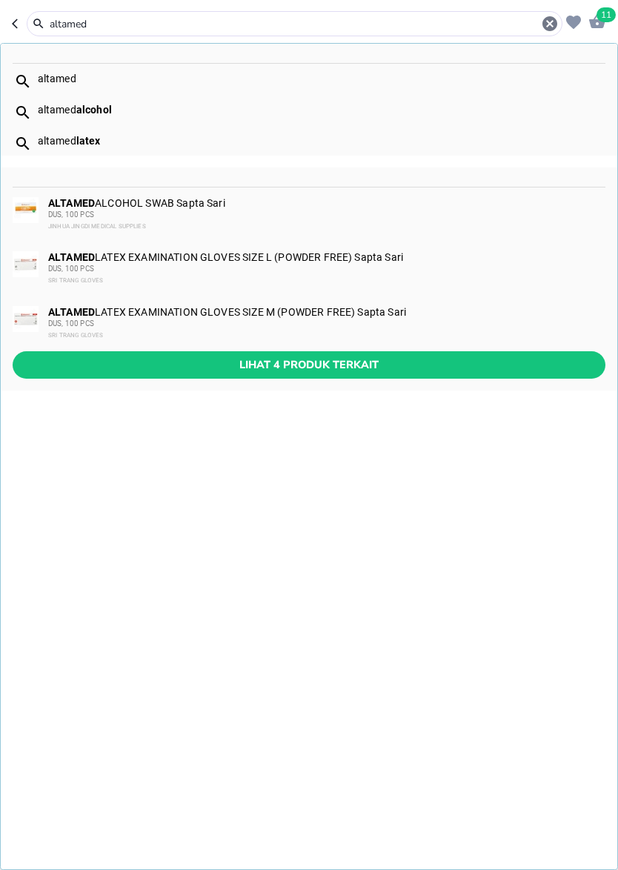
type input "altamed"
click at [75, 73] on div "altamed" at bounding box center [321, 79] width 567 height 12
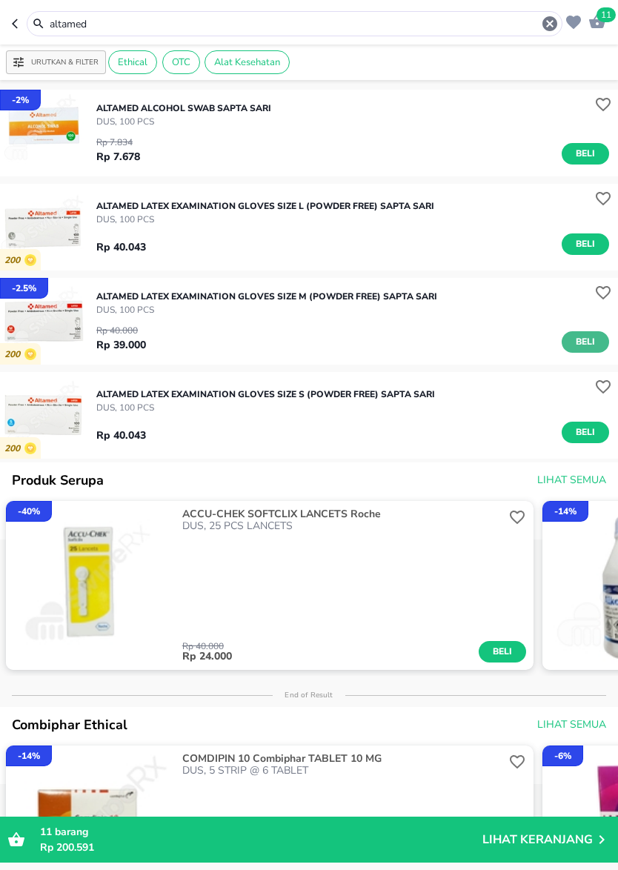
click at [580, 346] on span "Beli" at bounding box center [585, 342] width 25 height 16
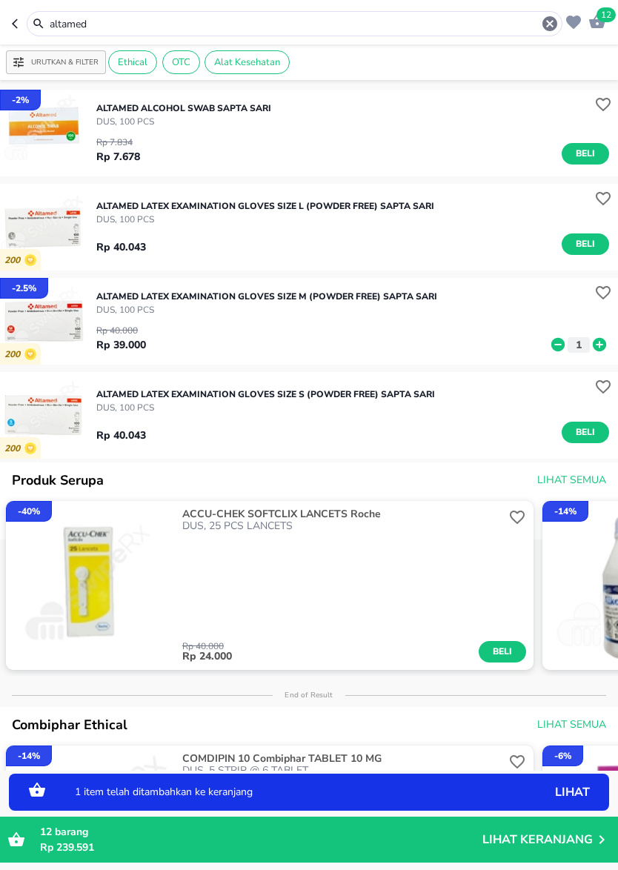
click at [606, 349] on icon at bounding box center [599, 344] width 19 height 16
click at [597, 341] on icon at bounding box center [599, 344] width 13 height 13
click at [587, 246] on span "Beli" at bounding box center [585, 244] width 25 height 16
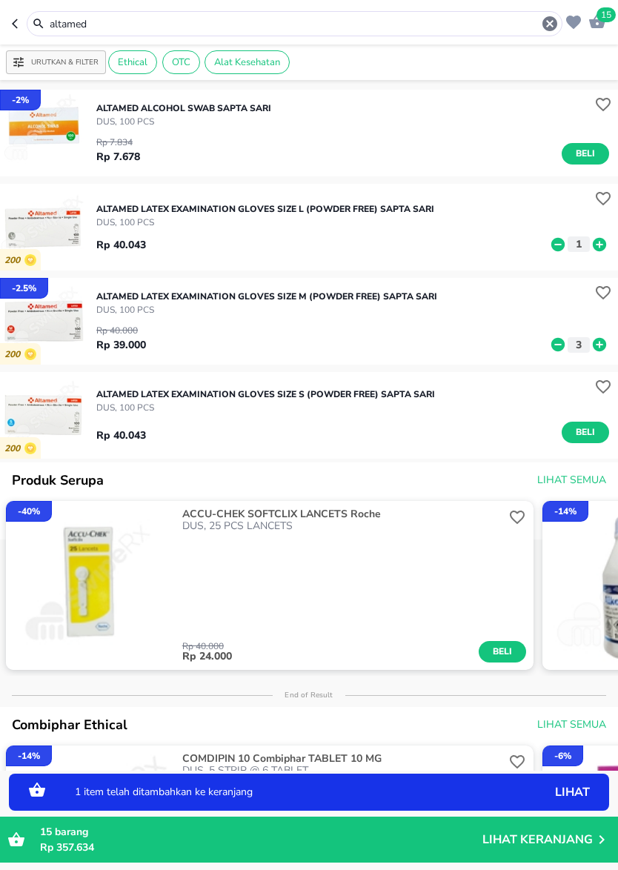
click at [601, 245] on icon at bounding box center [599, 243] width 13 height 13
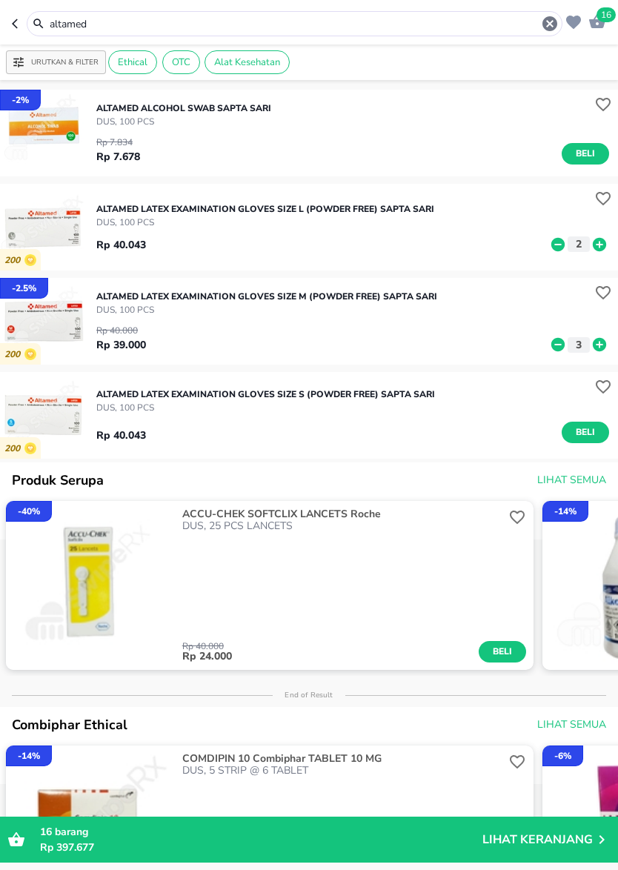
click at [548, 22] on icon "button" at bounding box center [550, 24] width 18 height 18
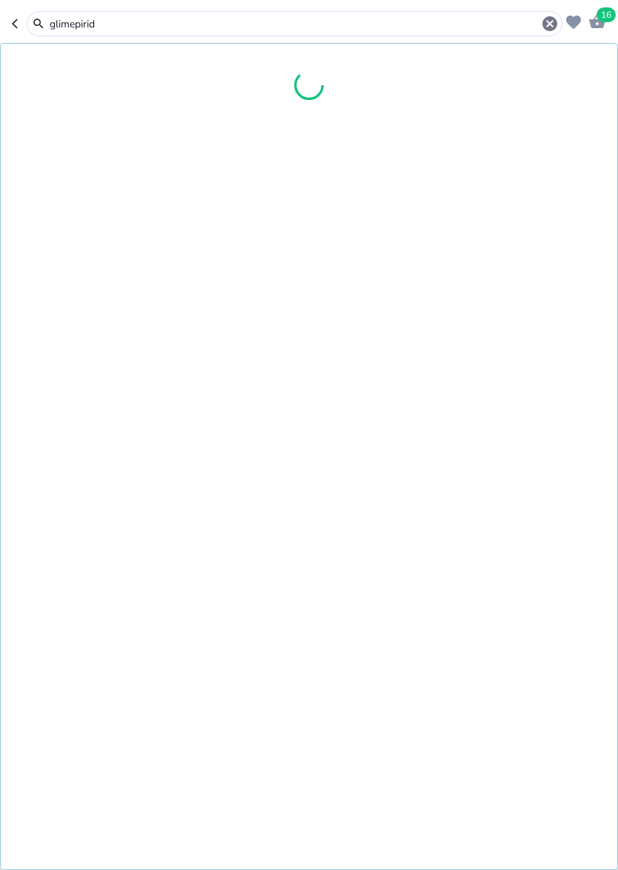
type input "glimepirid"
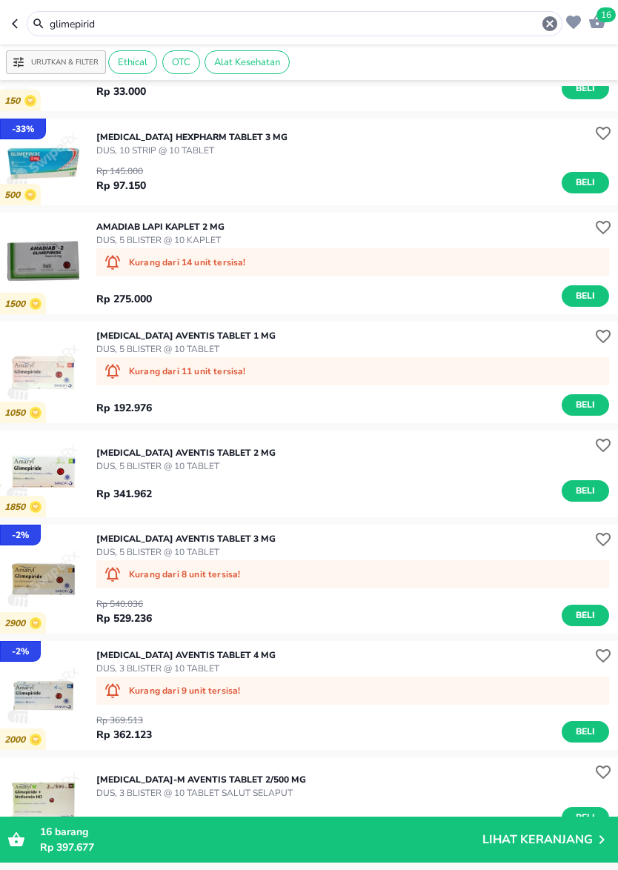
scroll to position [547, 0]
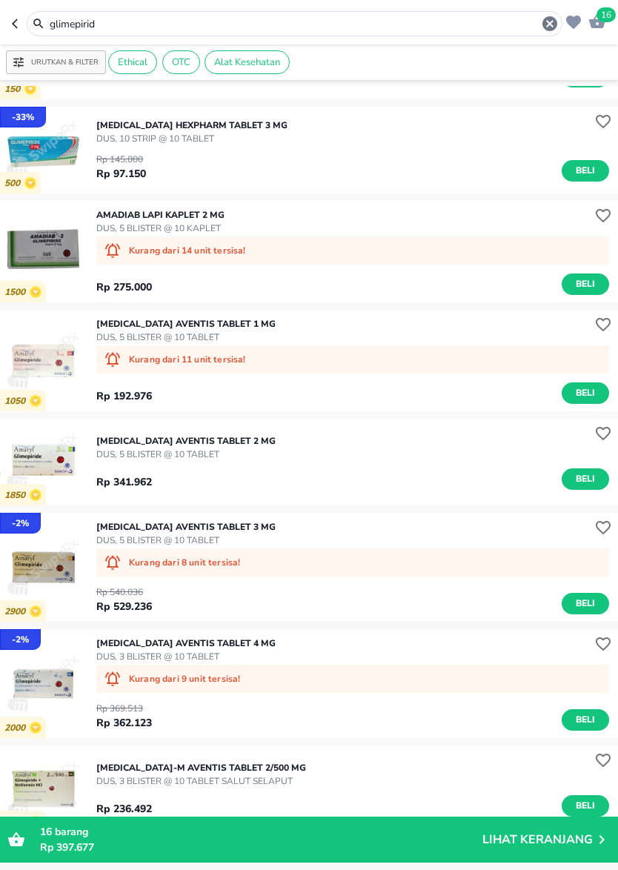
click at [545, 24] on icon "button" at bounding box center [549, 23] width 15 height 15
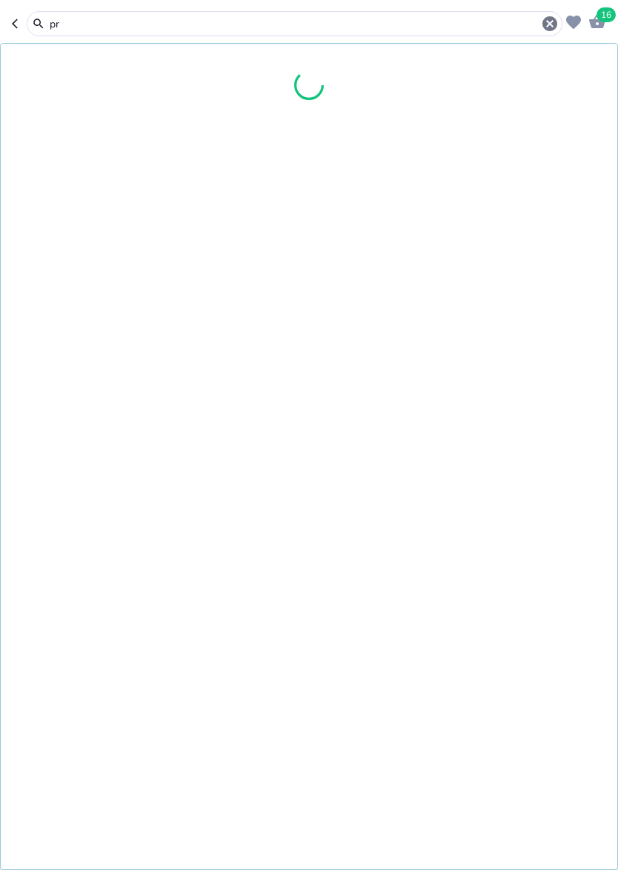
type input "p"
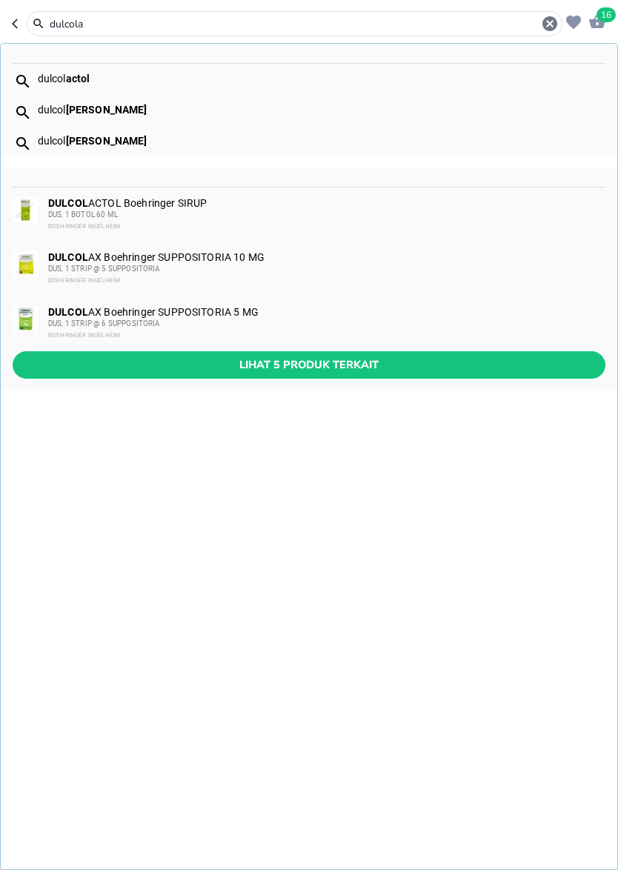
type input "dulcola"
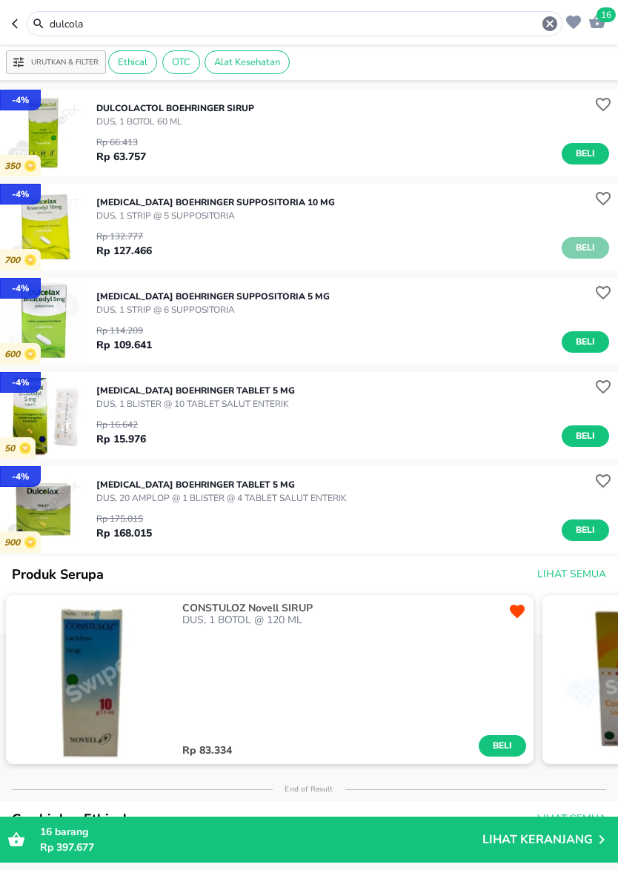
click at [572, 251] on button "Beli" at bounding box center [584, 247] width 47 height 21
click at [551, 20] on icon "button" at bounding box center [549, 23] width 15 height 15
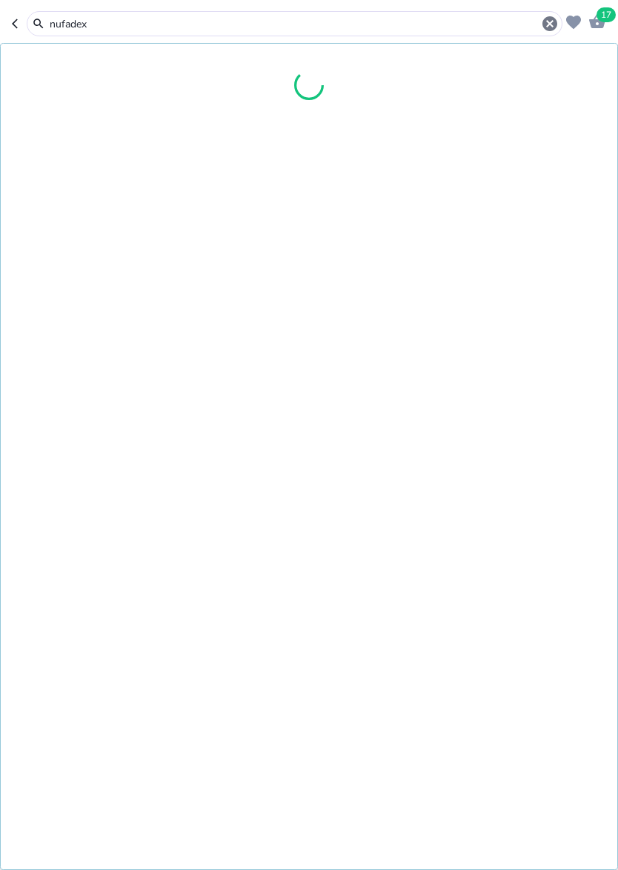
type input "nufadex"
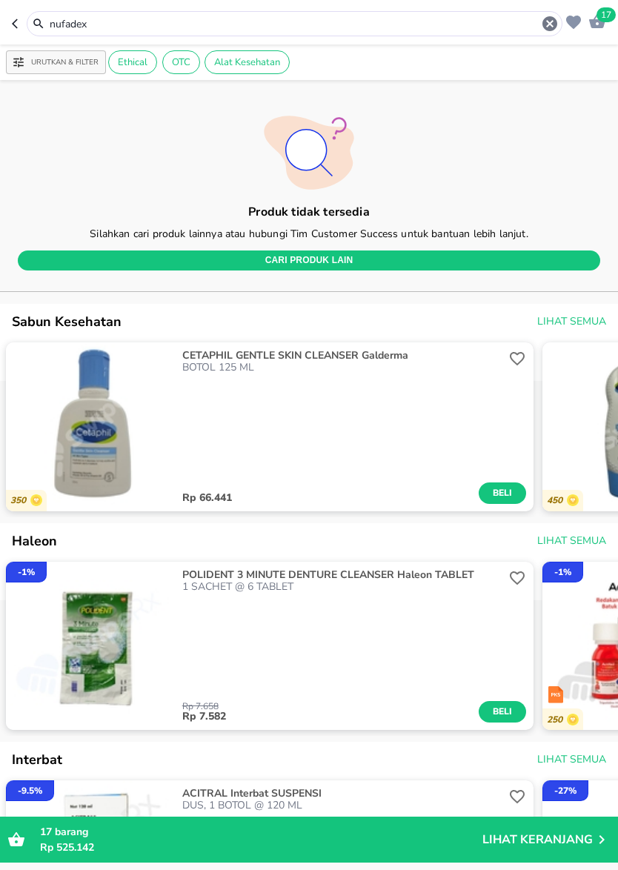
click at [547, 32] on icon "button" at bounding box center [550, 24] width 18 height 18
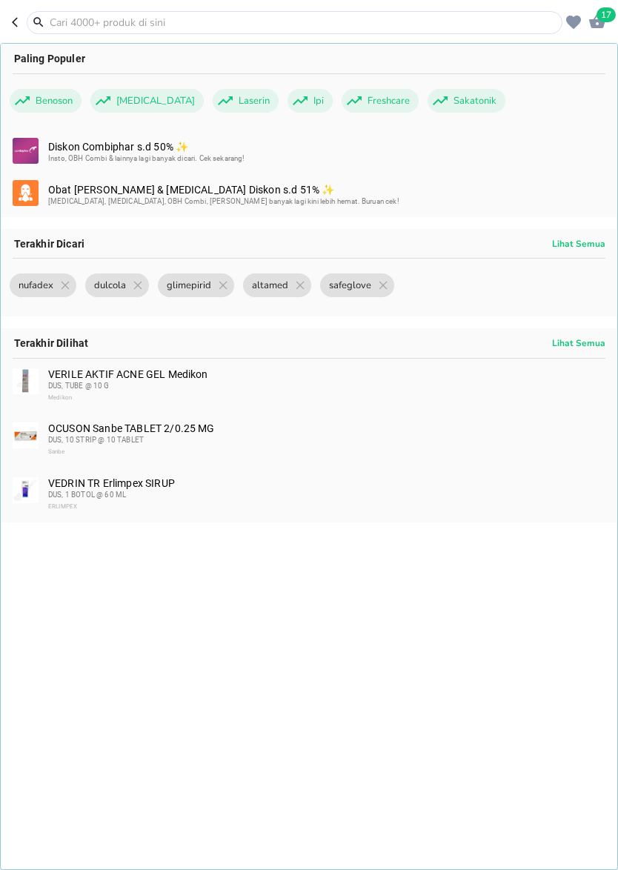
click at [550, 21] on input "text" at bounding box center [303, 23] width 510 height 16
type input "d"
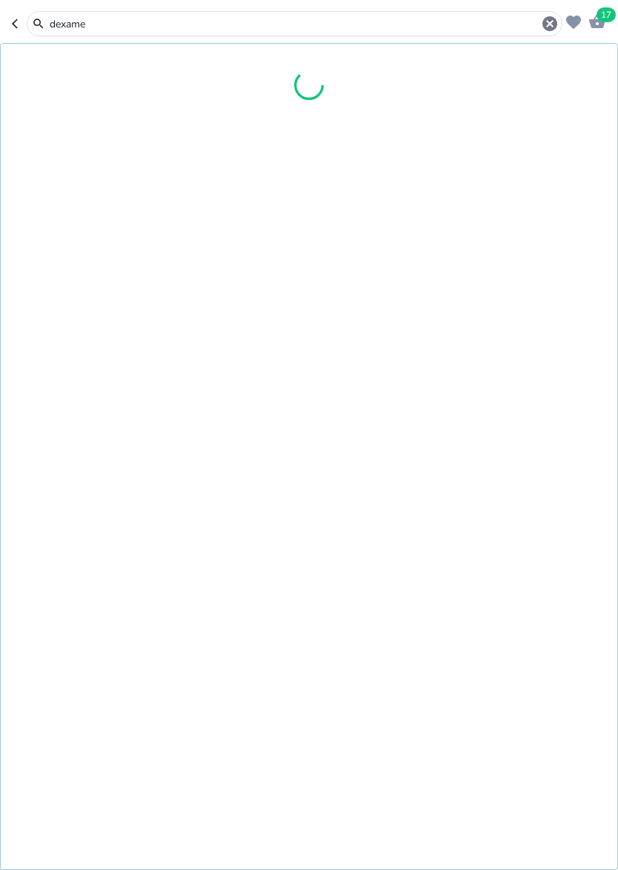
type input "dexame"
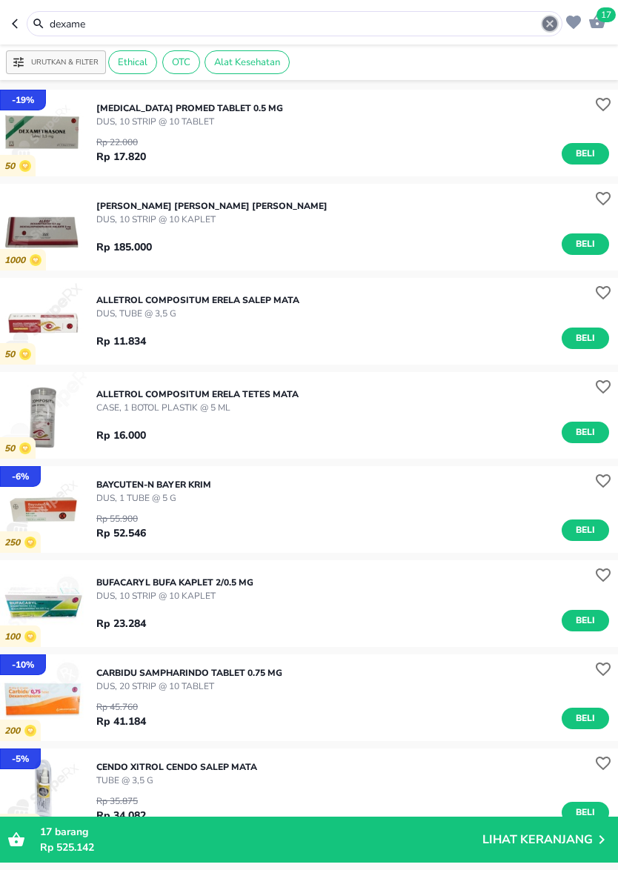
click at [547, 28] on icon "button" at bounding box center [549, 23] width 15 height 15
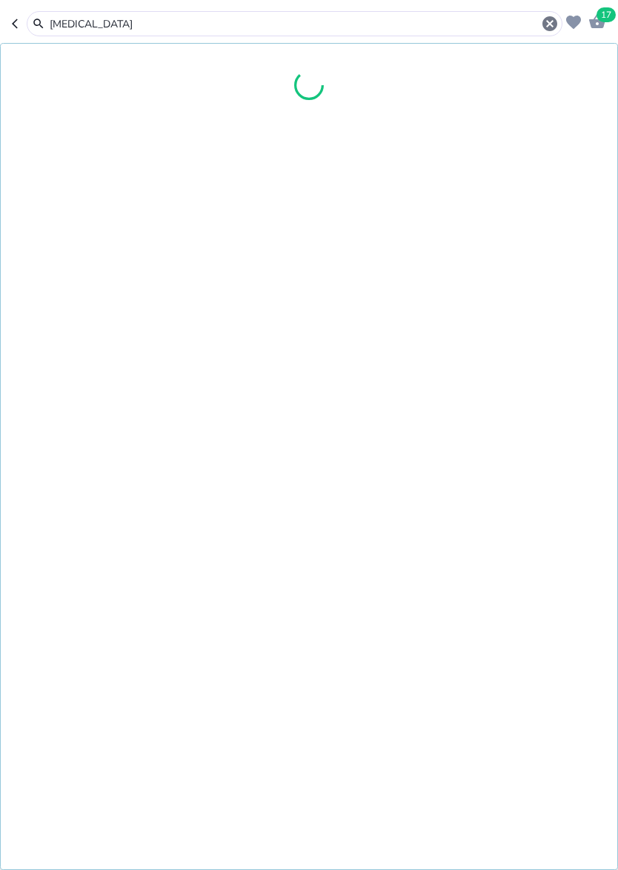
type input "[MEDICAL_DATA]"
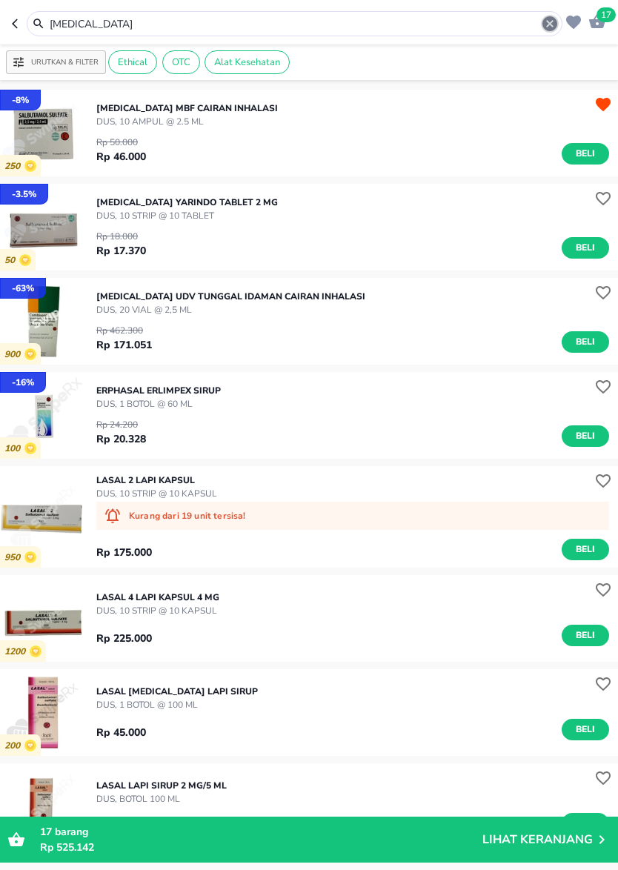
click at [555, 24] on icon "button" at bounding box center [549, 23] width 15 height 15
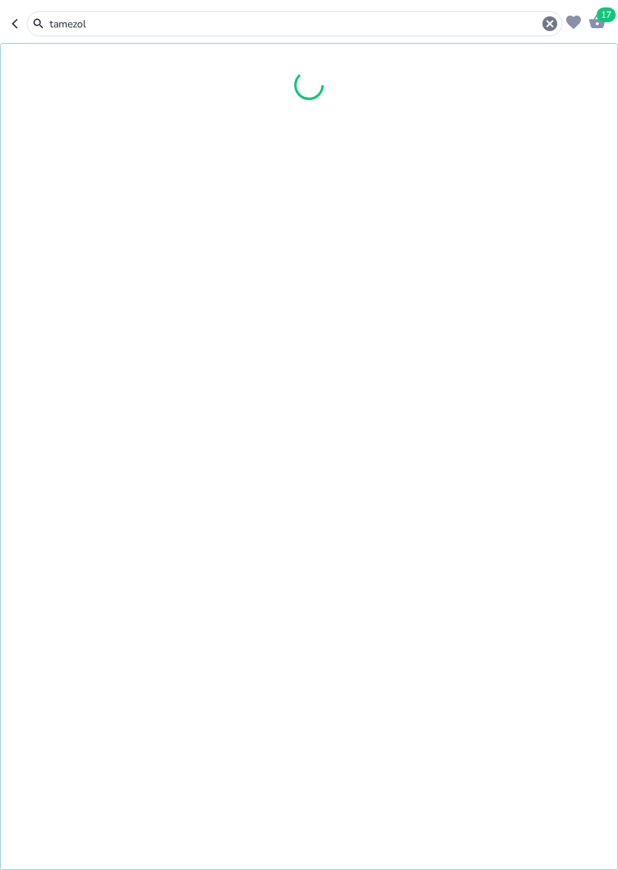
type input "tamezol"
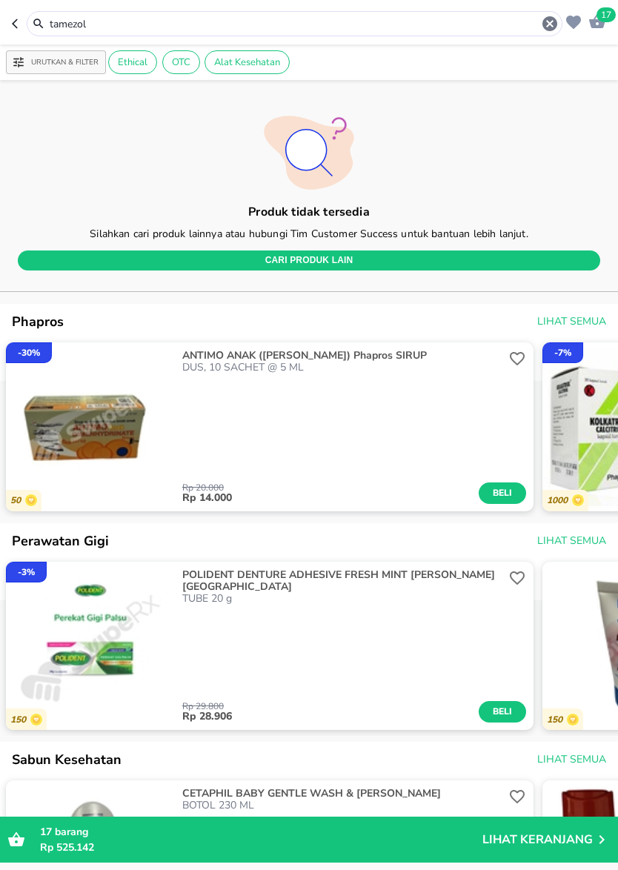
click at [547, 24] on icon "button" at bounding box center [549, 23] width 15 height 15
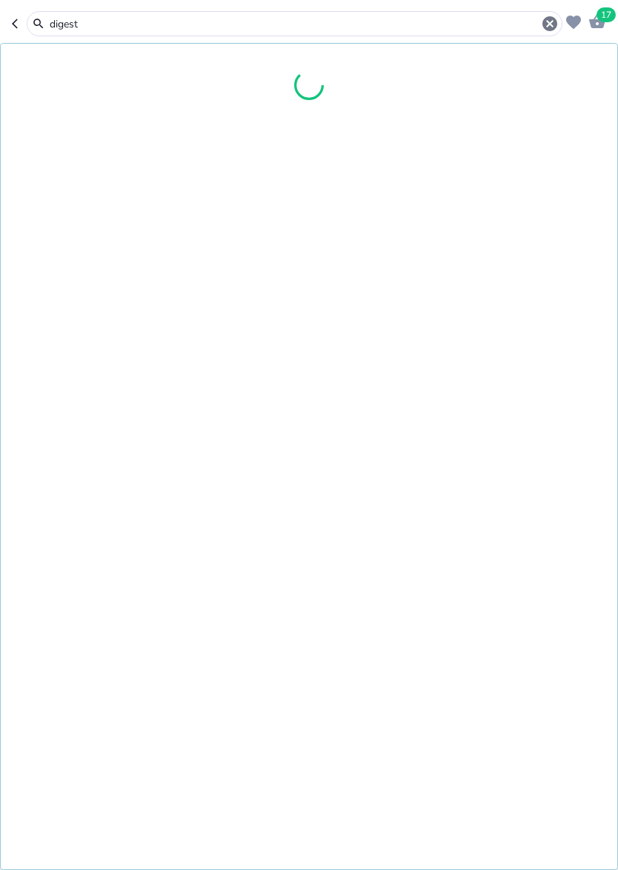
type input "digest"
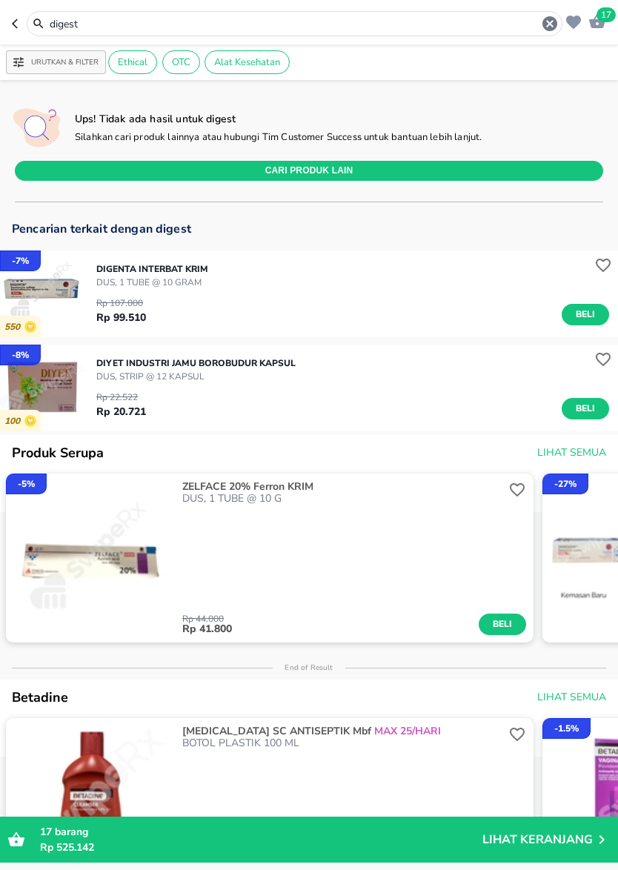
click at [545, 26] on icon "button" at bounding box center [549, 23] width 15 height 15
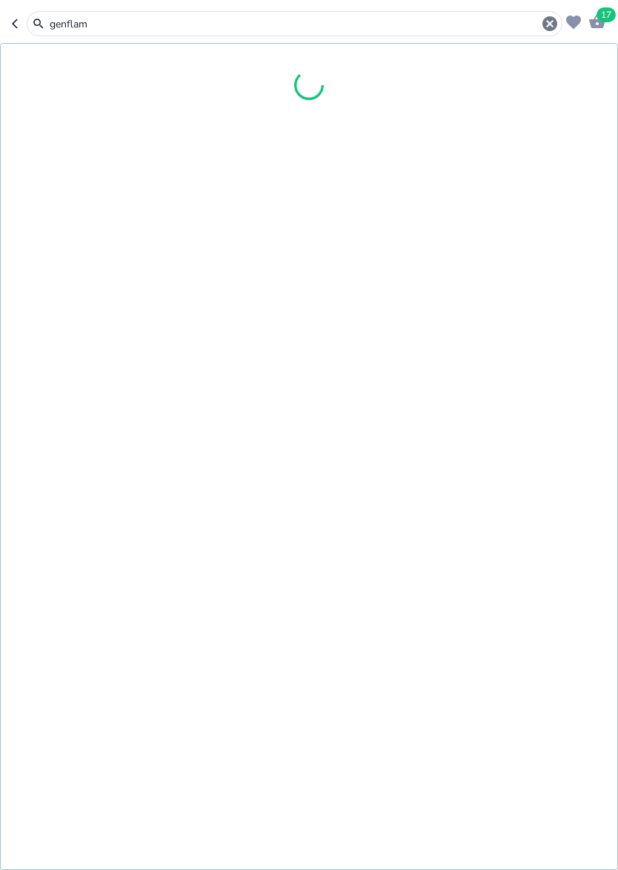
type input "genflam"
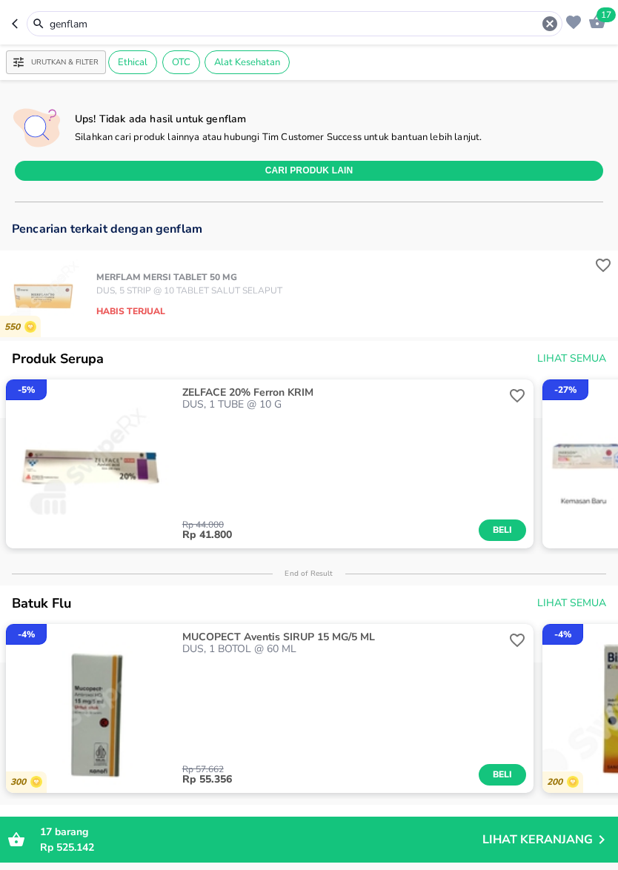
click at [541, 24] on icon "button" at bounding box center [550, 24] width 18 height 18
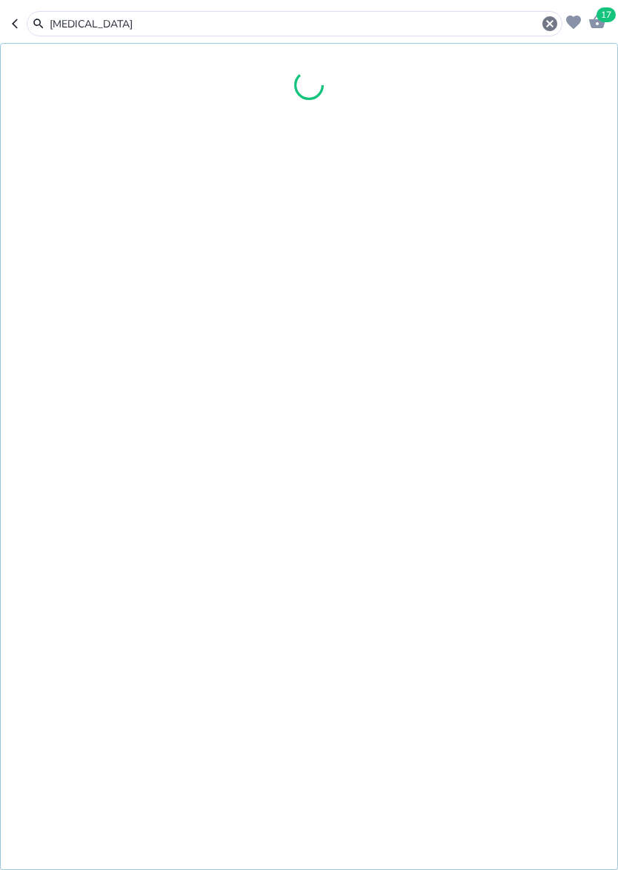
type input "[MEDICAL_DATA]"
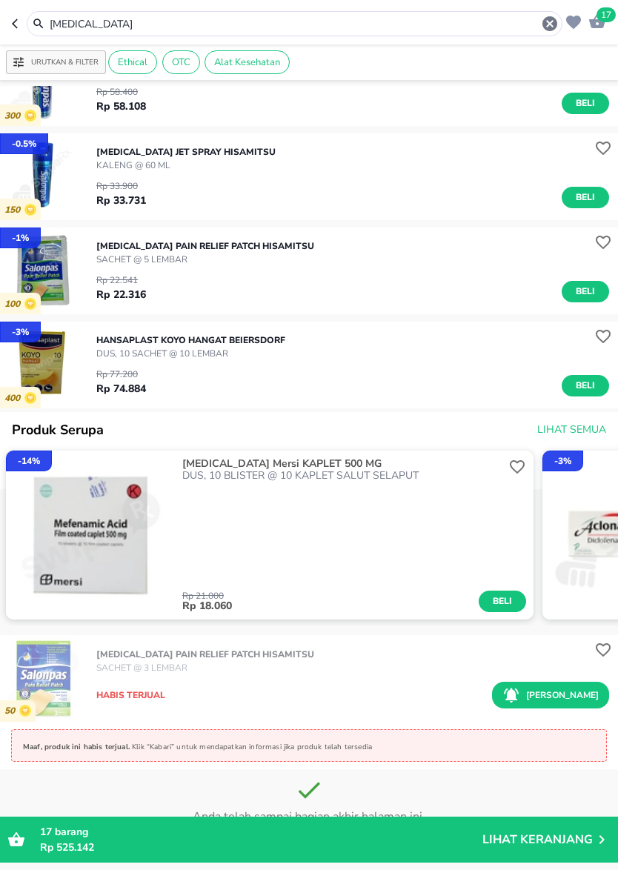
scroll to position [334, 0]
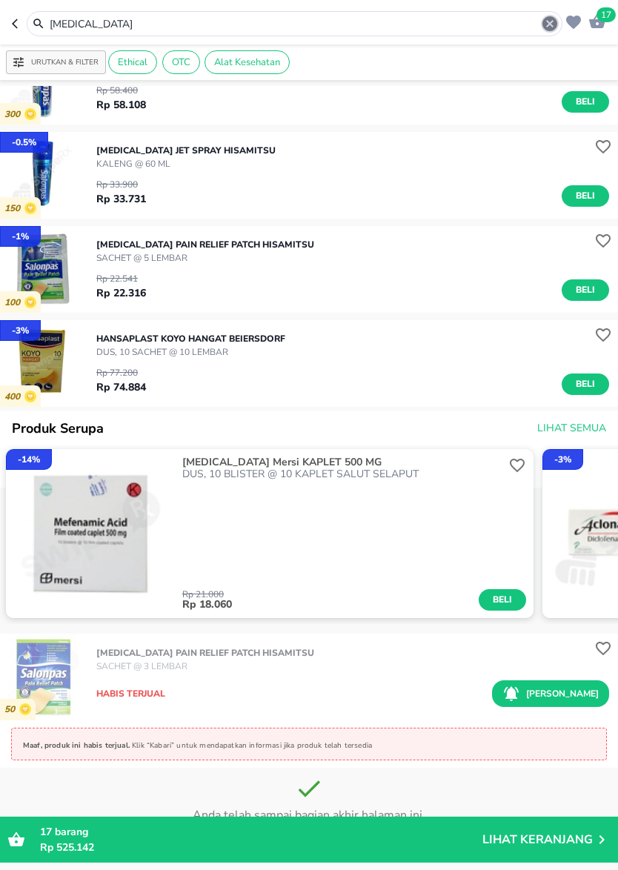
click at [546, 25] on icon "button" at bounding box center [549, 23] width 15 height 15
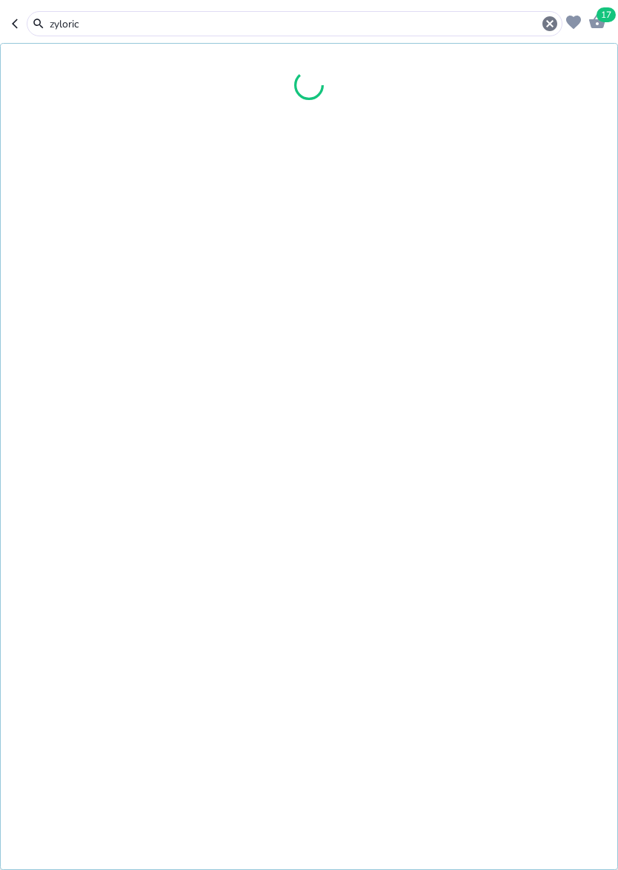
type input "zyloric"
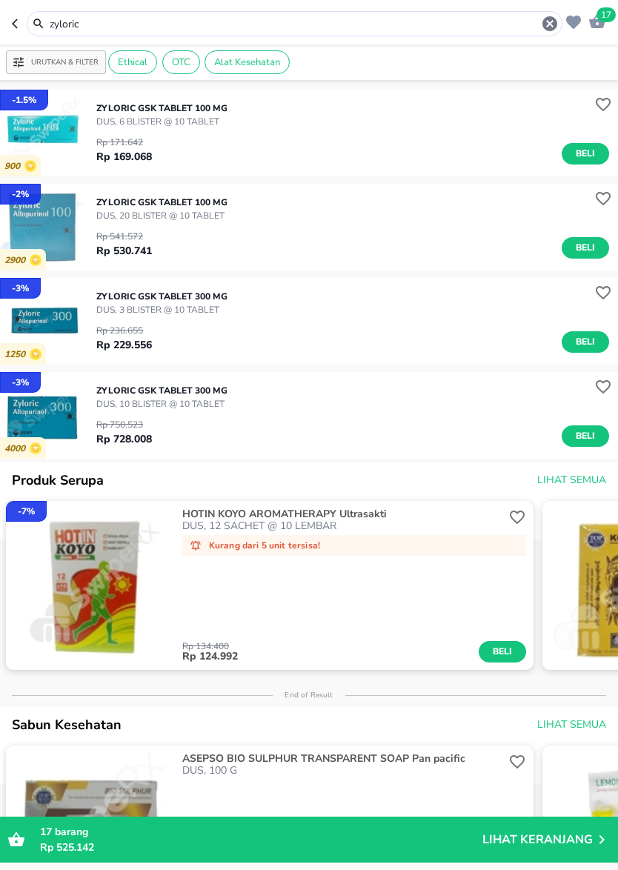
click at [569, 166] on div "ZYLORIC Gsk TABLET 100 MG DUS, 6 BLISTER @ 10 TABLET Rp 171.642 Rp 169.068 Beli" at bounding box center [356, 133] width 521 height 78
click at [580, 159] on span "Beli" at bounding box center [585, 154] width 25 height 16
click at [550, 27] on icon "button" at bounding box center [549, 23] width 15 height 15
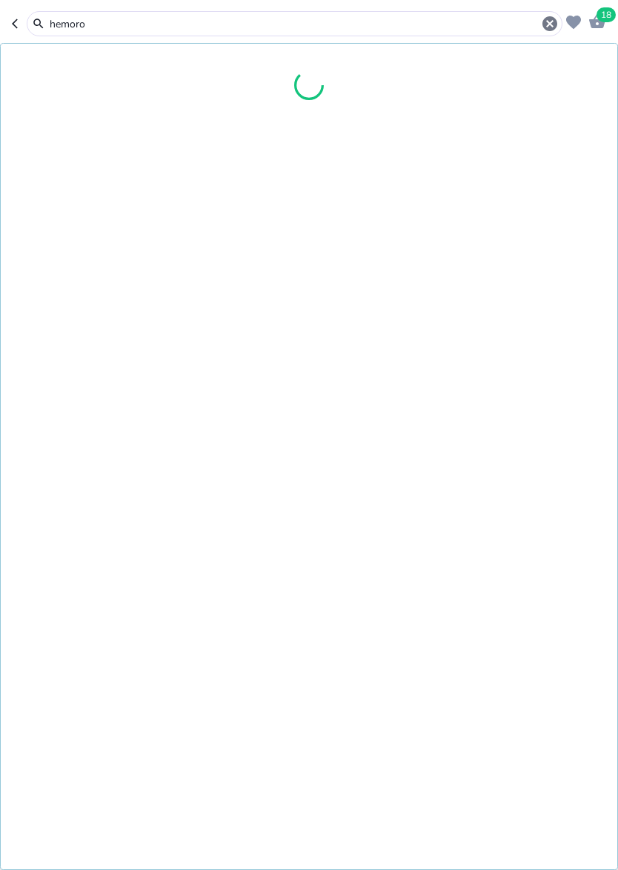
type input "hemoro"
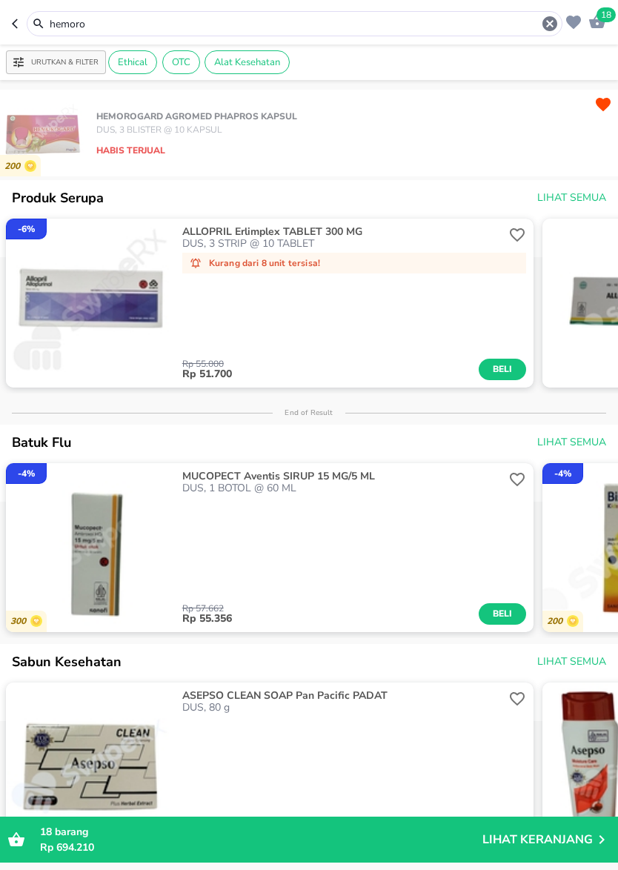
click at [544, 23] on icon "button" at bounding box center [549, 23] width 15 height 15
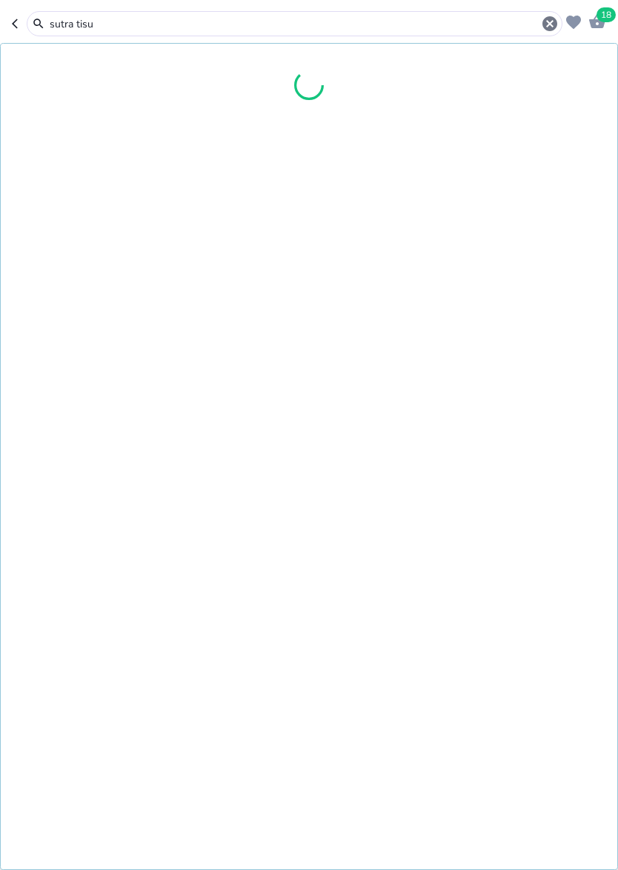
type input "sutra tisu"
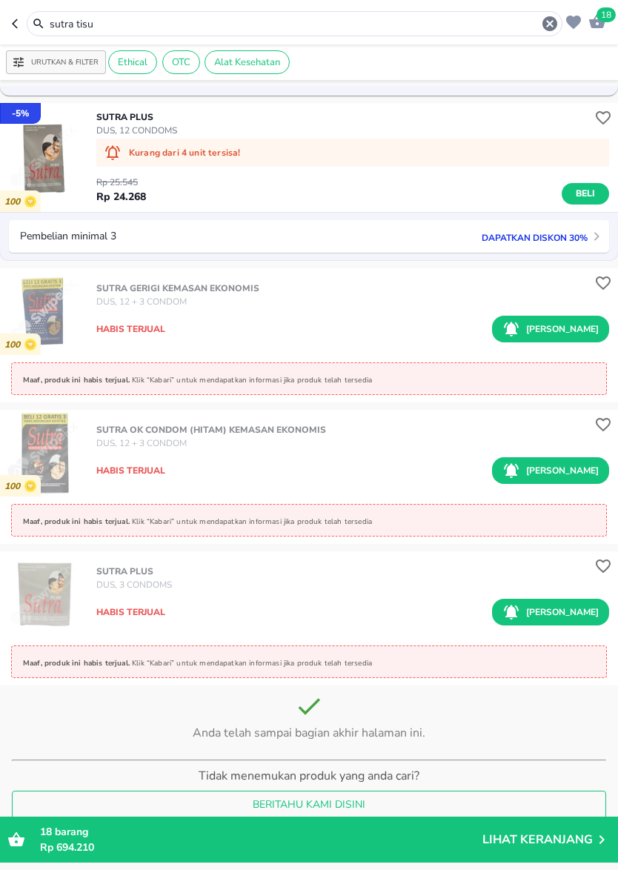
scroll to position [1952, 0]
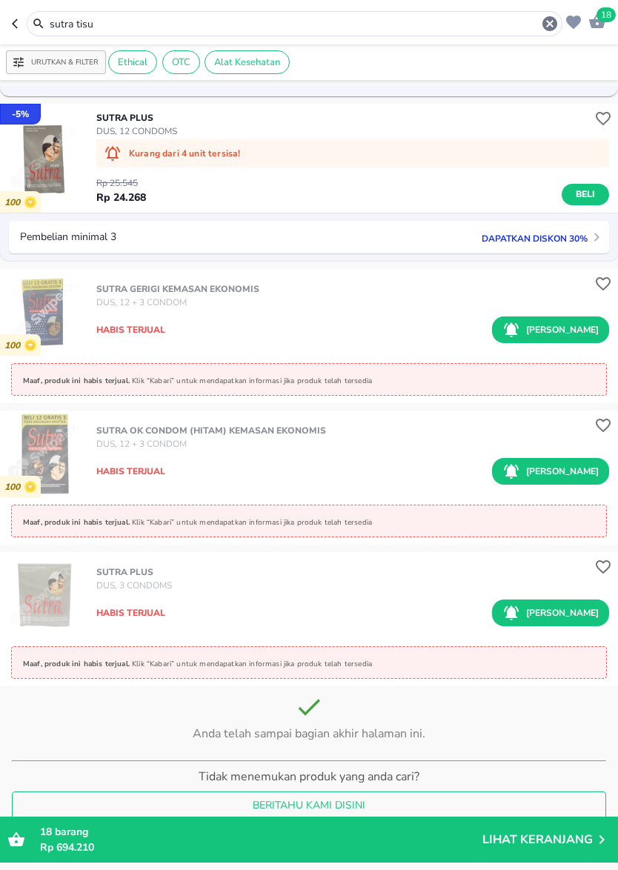
click at [547, 23] on icon "button" at bounding box center [549, 23] width 15 height 15
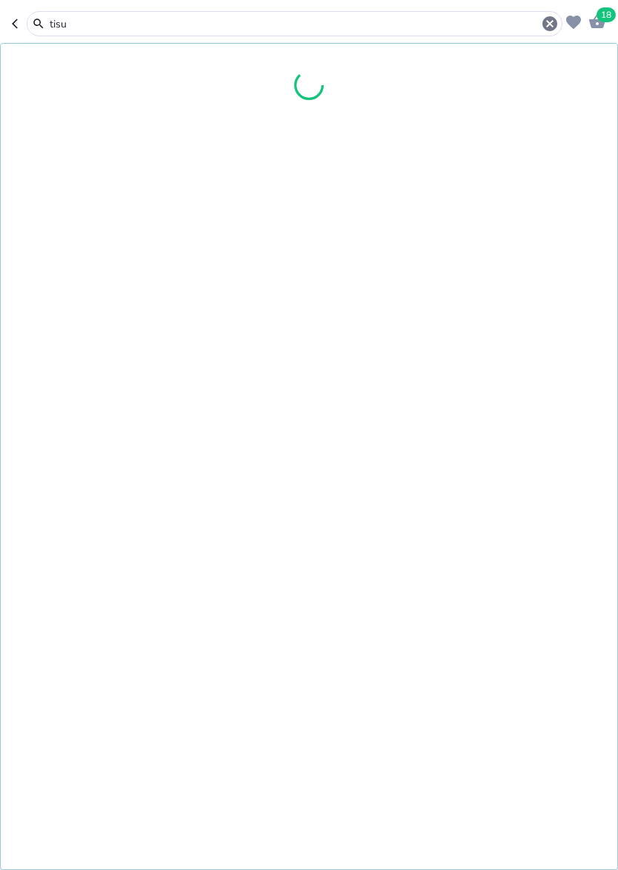
type input "tisu"
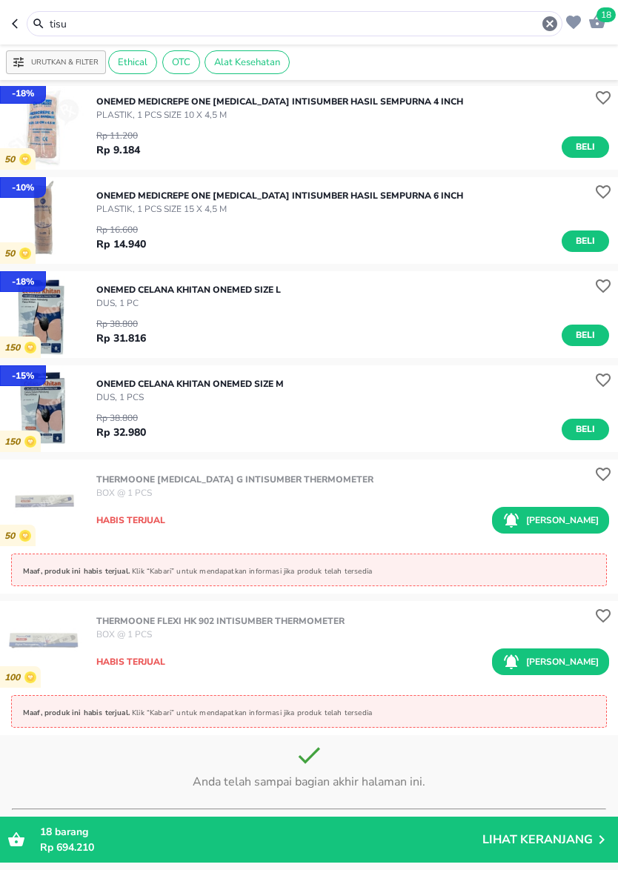
scroll to position [196, 0]
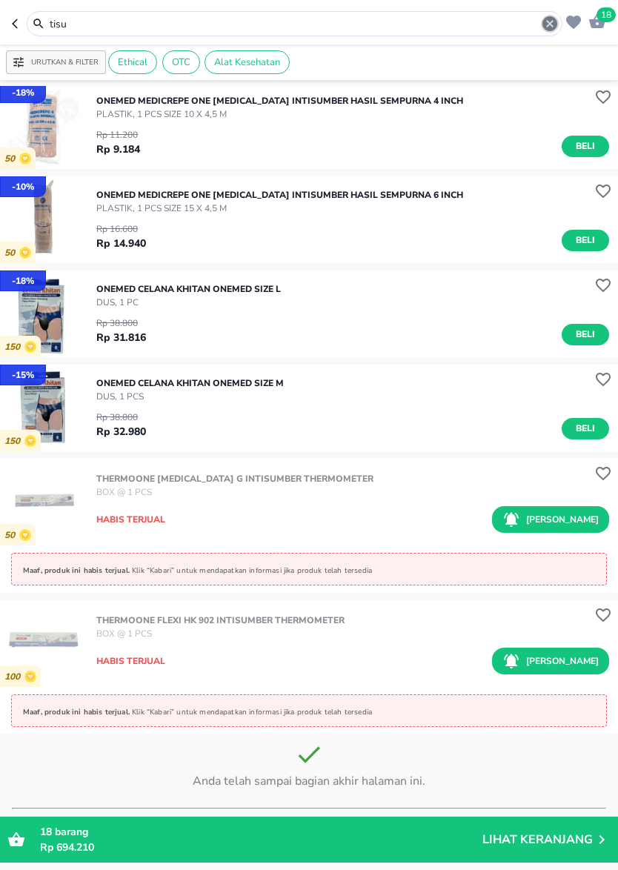
click at [548, 21] on icon "button" at bounding box center [550, 24] width 18 height 18
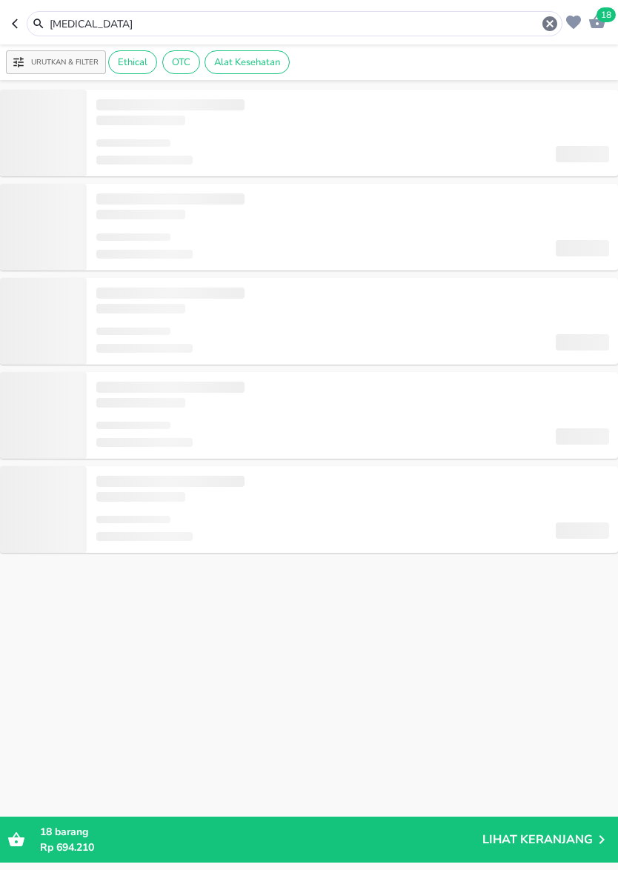
click at [120, 28] on input "[MEDICAL_DATA]" at bounding box center [294, 24] width 493 height 16
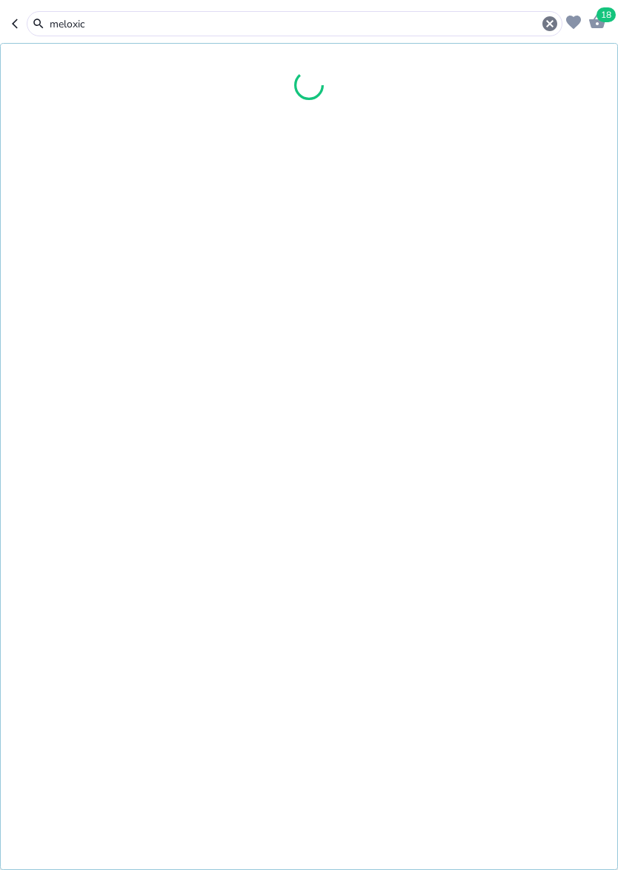
type input "meloxic"
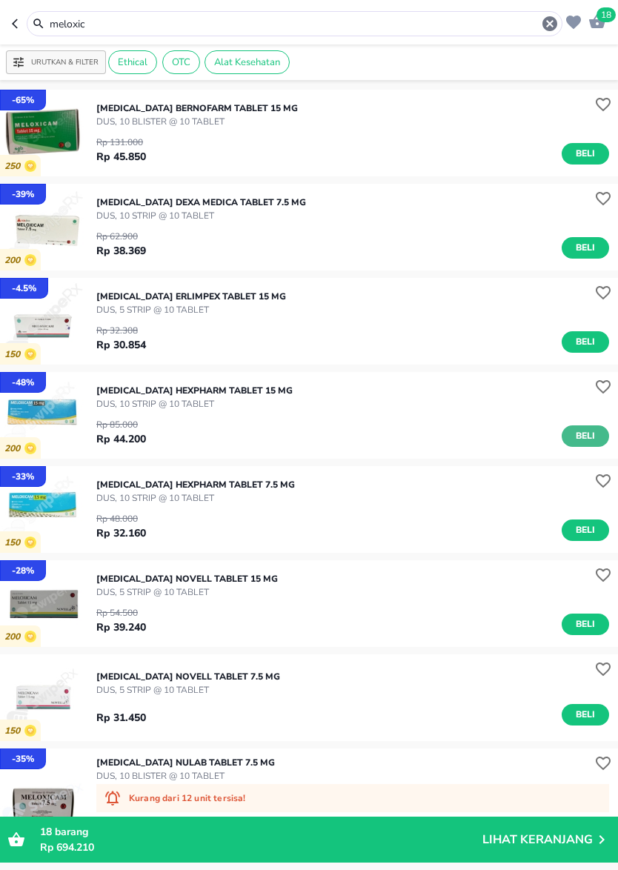
click at [584, 431] on span "Beli" at bounding box center [585, 436] width 25 height 16
